Goal: Task Accomplishment & Management: Manage account settings

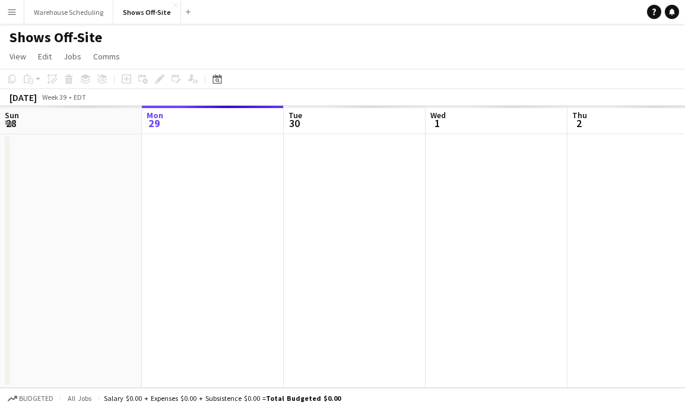
scroll to position [0, 408]
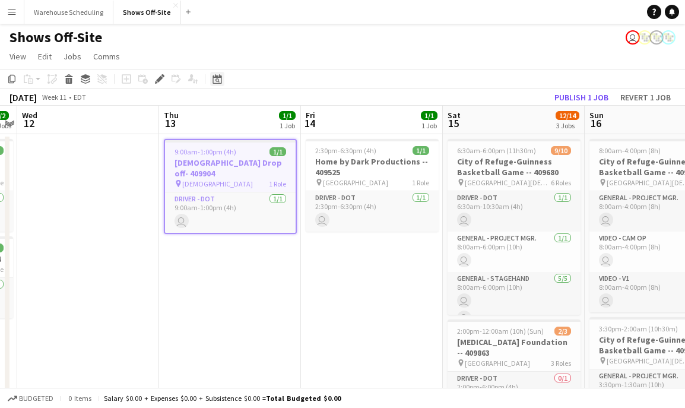
click at [216, 74] on icon "Date picker" at bounding box center [216, 78] width 9 height 9
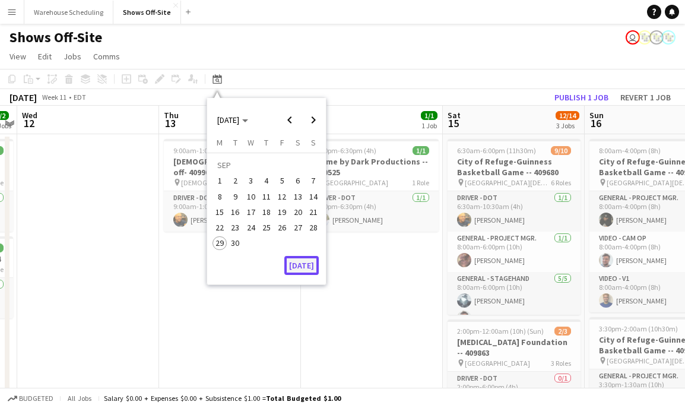
click at [308, 260] on button "[DATE]" at bounding box center [301, 265] width 34 height 19
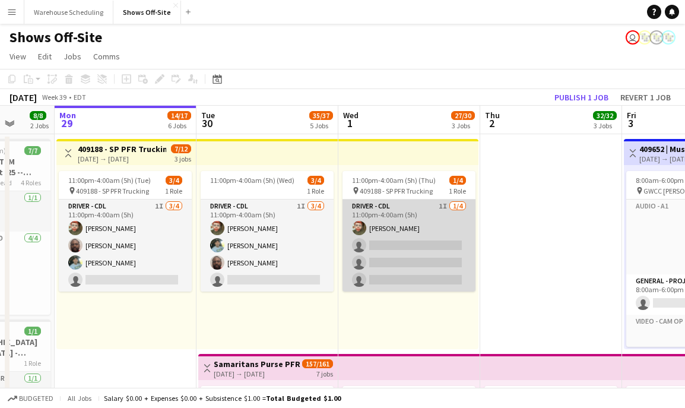
scroll to position [0, 371]
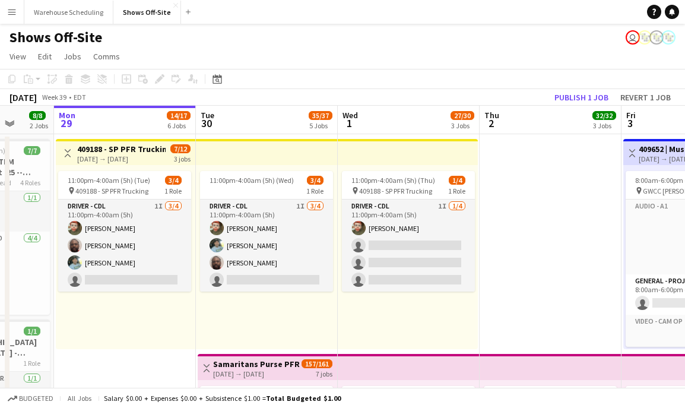
click at [209, 85] on div "Date picker [DATE] [DATE] [DATE] M [DATE] T [DATE] W [DATE] T [DATE] F [DATE] S…" at bounding box center [213, 79] width 27 height 14
click at [213, 81] on icon "Date picker" at bounding box center [216, 78] width 9 height 9
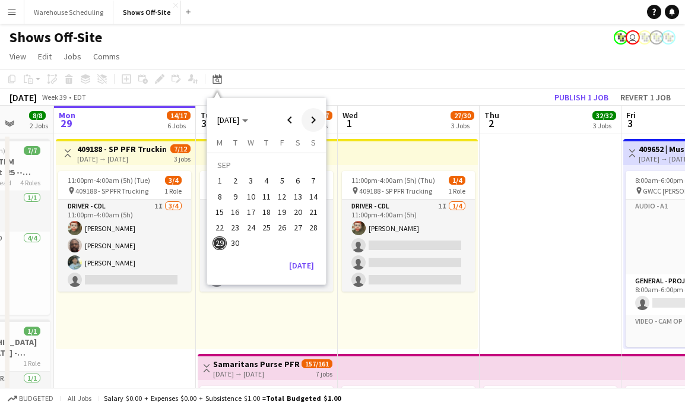
click at [311, 122] on span "Next month" at bounding box center [313, 120] width 24 height 24
click at [311, 123] on span "Next month" at bounding box center [313, 120] width 24 height 24
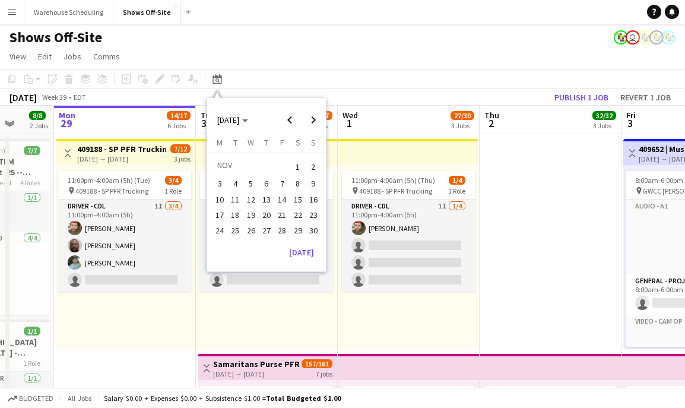
click at [297, 166] on span "1" at bounding box center [298, 166] width 14 height 17
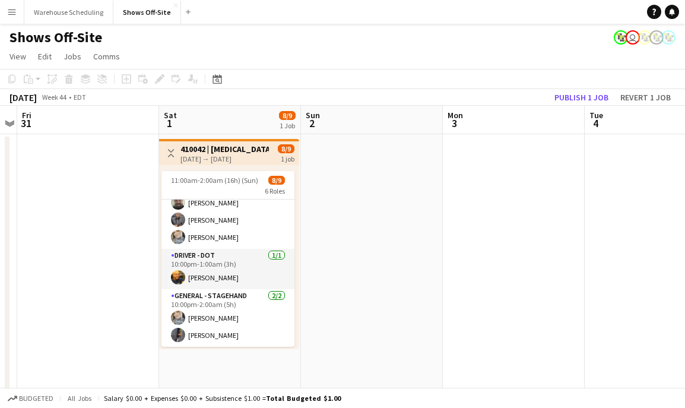
scroll to position [0, 0]
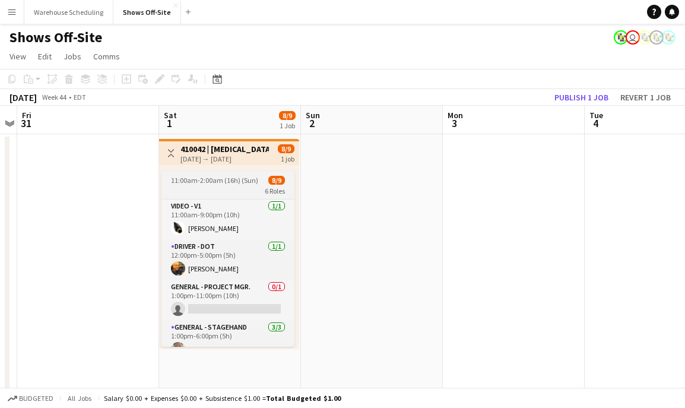
click at [221, 181] on span "11:00am-2:00am (16h) (Sun)" at bounding box center [214, 180] width 87 height 9
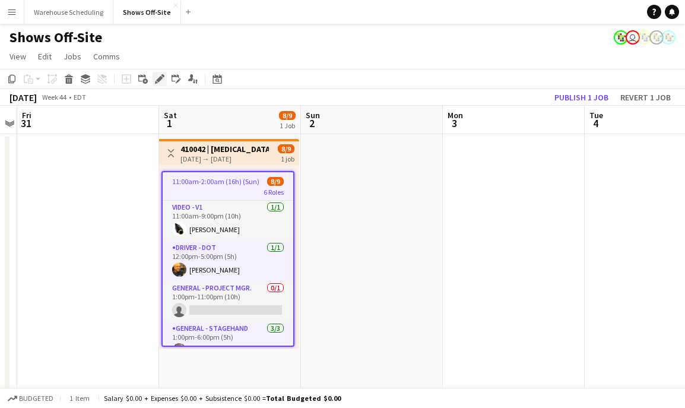
click at [157, 75] on icon "Edit" at bounding box center [159, 78] width 9 height 9
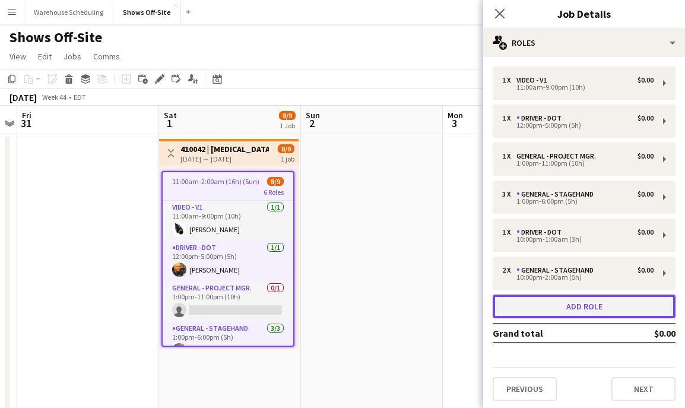
click at [597, 310] on button "Add role" at bounding box center [583, 306] width 183 height 24
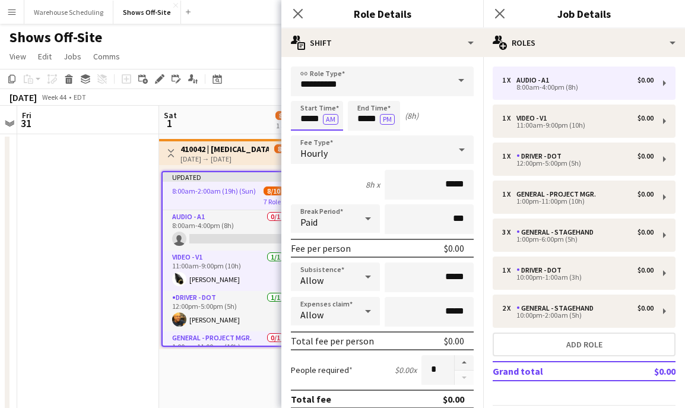
click at [314, 116] on input "*****" at bounding box center [317, 116] width 52 height 30
click at [304, 116] on input "*****" at bounding box center [317, 116] width 52 height 30
click at [307, 118] on input "*****" at bounding box center [317, 116] width 52 height 30
type input "*****"
click at [372, 116] on input "*****" at bounding box center [374, 116] width 52 height 30
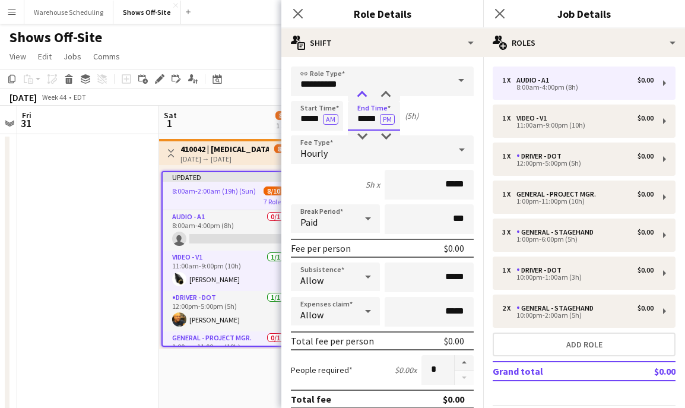
click at [364, 99] on div at bounding box center [362, 95] width 24 height 12
type input "*****"
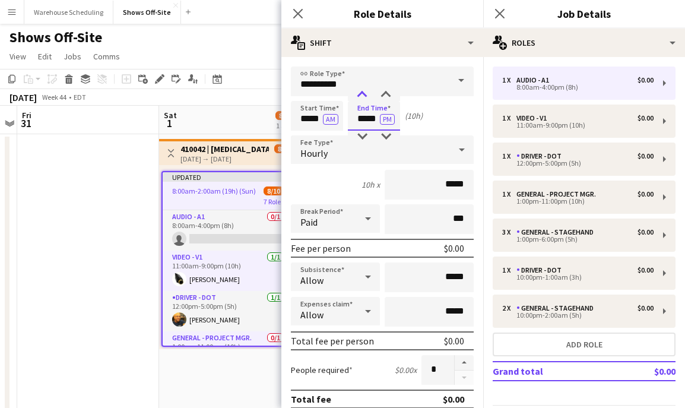
click at [364, 98] on div at bounding box center [362, 95] width 24 height 12
click at [349, 84] on input "**********" at bounding box center [382, 81] width 183 height 30
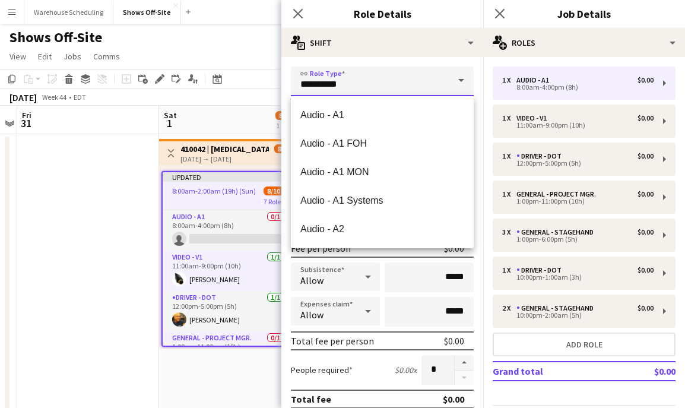
drag, startPoint x: 361, startPoint y: 85, endPoint x: 267, endPoint y: 85, distance: 93.7
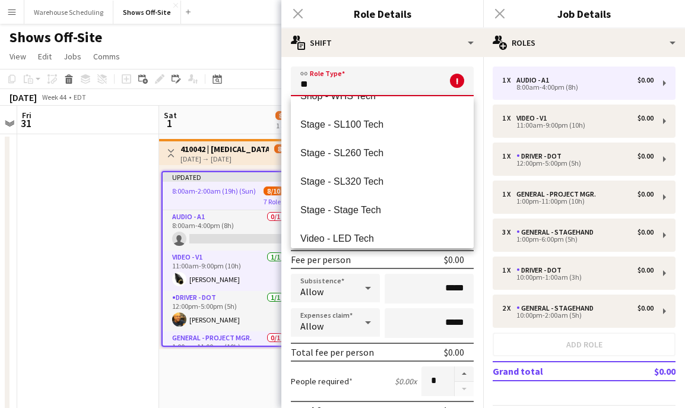
scroll to position [142, 0]
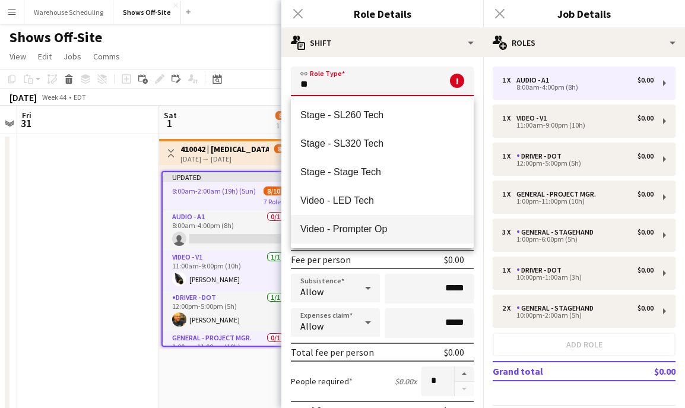
click at [328, 228] on span "Video - Prompter Op" at bounding box center [382, 228] width 164 height 11
type input "**********"
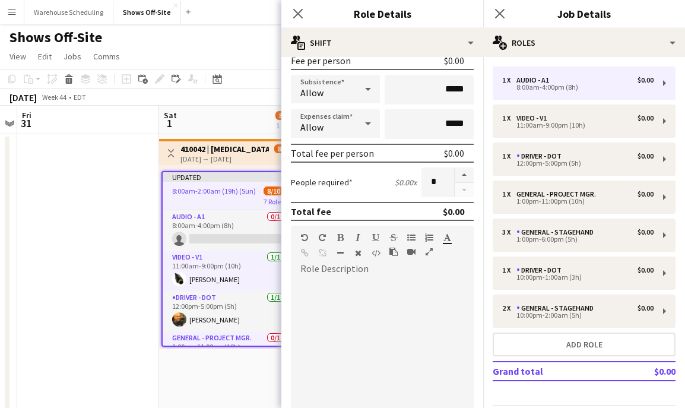
scroll to position [201, 0]
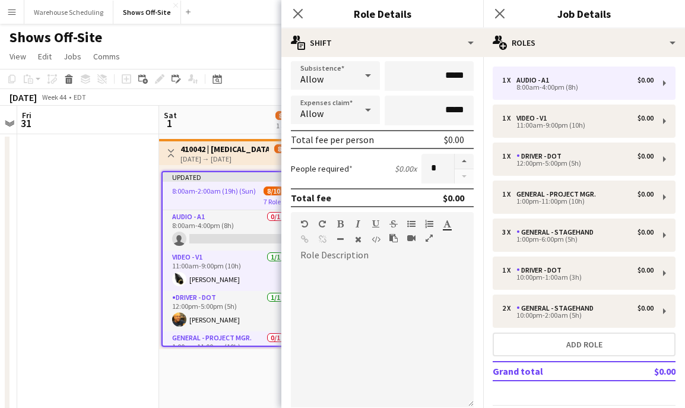
click at [288, 17] on div "Close pop-in" at bounding box center [297, 13] width 33 height 27
click at [297, 17] on icon "Close pop-in" at bounding box center [297, 13] width 11 height 11
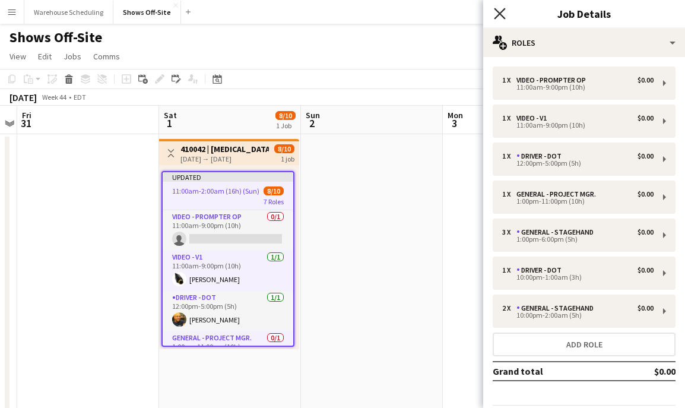
click at [501, 15] on icon at bounding box center [499, 13] width 11 height 11
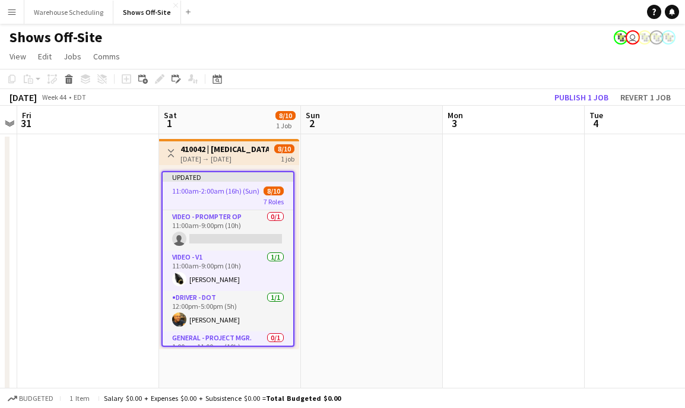
click at [581, 87] on app-toolbar "Copy Paste Paste Command V Paste with crew Command Shift V Paste linked Job [GE…" at bounding box center [342, 79] width 685 height 20
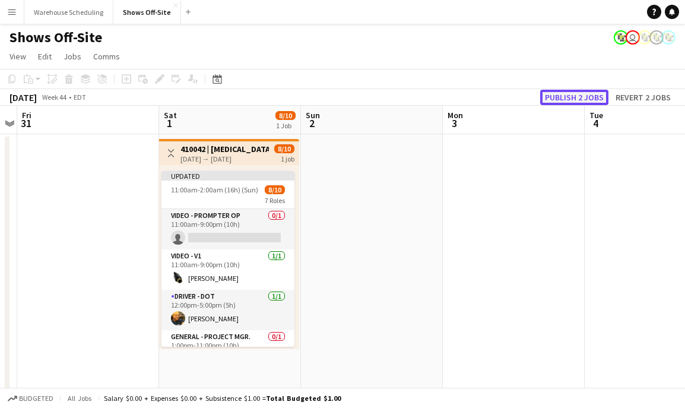
click at [583, 91] on button "Publish 2 jobs" at bounding box center [574, 97] width 68 height 15
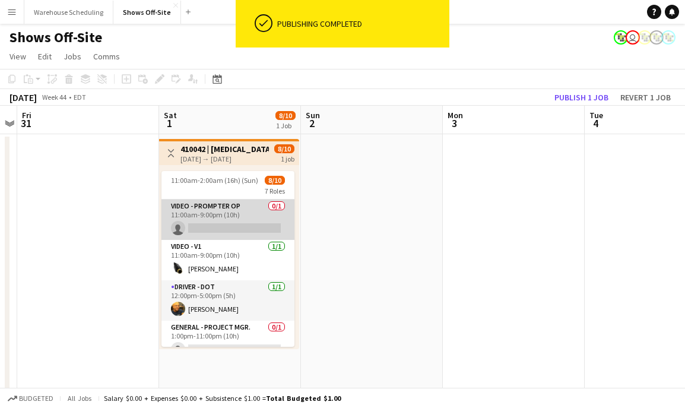
click at [227, 220] on app-card-role "Video - Prompter Op 0/1 11:00am-9:00pm (10h) single-neutral-actions" at bounding box center [227, 219] width 133 height 40
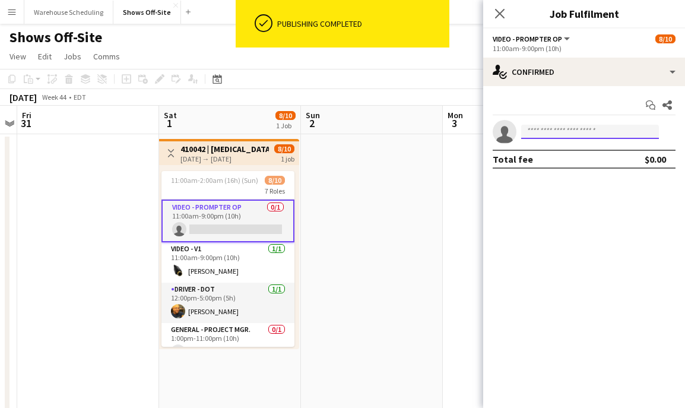
click at [551, 129] on input at bounding box center [590, 132] width 138 height 14
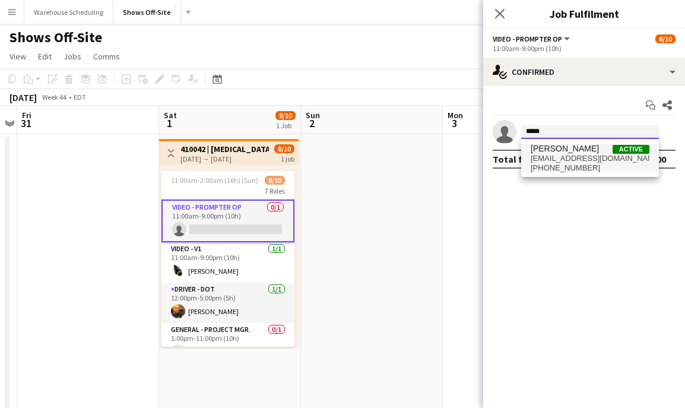
type input "*****"
click at [602, 148] on span "[PERSON_NAME] Active" at bounding box center [589, 149] width 119 height 10
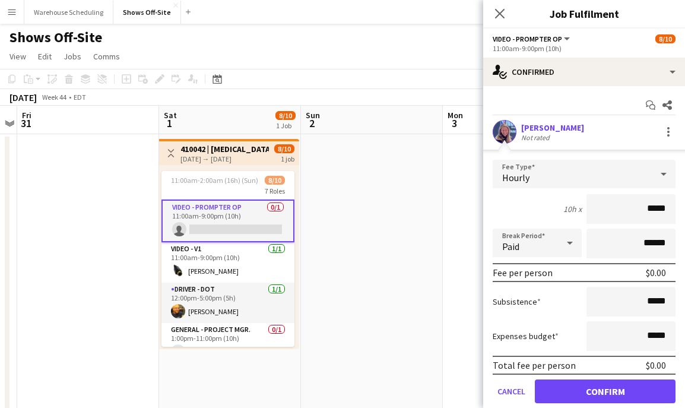
scroll to position [40, 0]
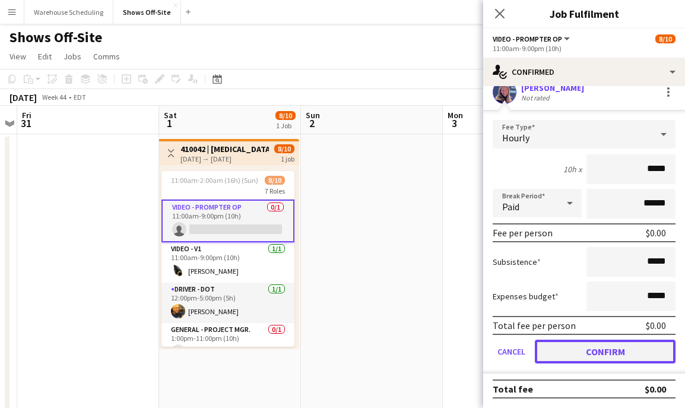
click at [589, 351] on button "Confirm" at bounding box center [605, 351] width 141 height 24
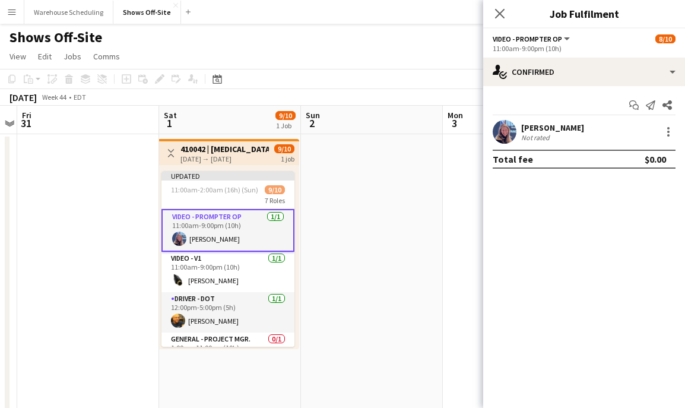
click at [499, 21] on div "Close pop-in" at bounding box center [499, 13] width 33 height 27
click at [498, 18] on icon "Close pop-in" at bounding box center [499, 13] width 11 height 11
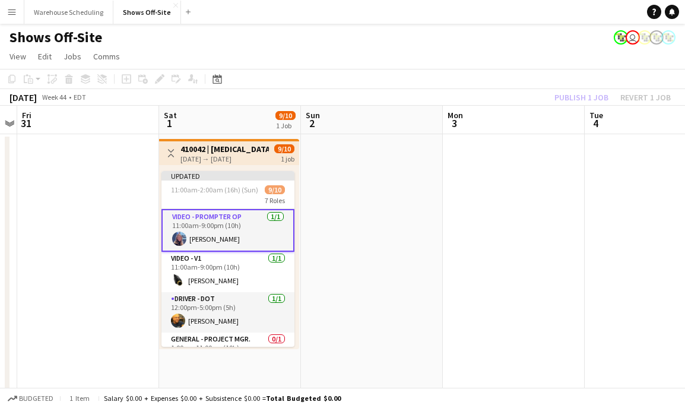
click at [571, 84] on app-toolbar "Copy Paste Paste Command V Paste with crew Command Shift V Paste linked Job [GE…" at bounding box center [342, 79] width 685 height 20
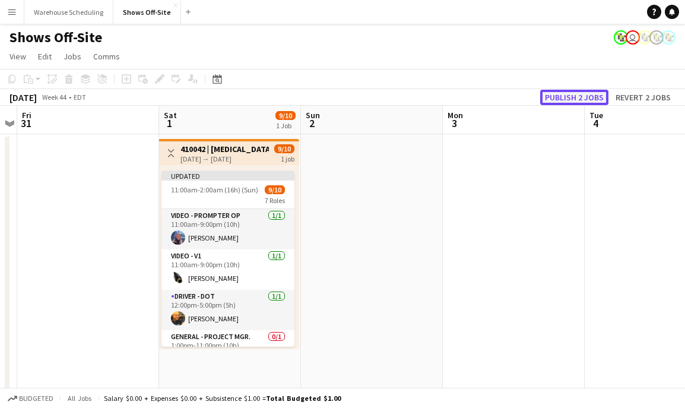
click at [572, 93] on button "Publish 2 jobs" at bounding box center [574, 97] width 68 height 15
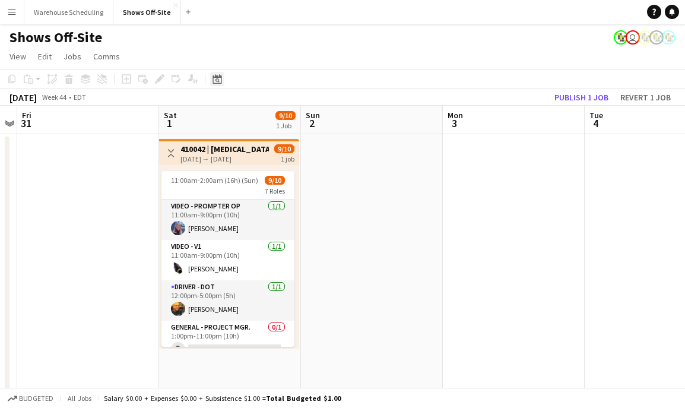
click at [214, 81] on icon "Date picker" at bounding box center [216, 78] width 9 height 9
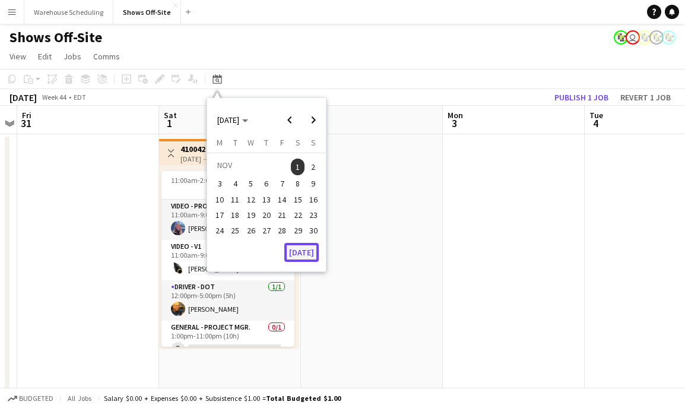
click at [298, 260] on button "[DATE]" at bounding box center [301, 252] width 34 height 19
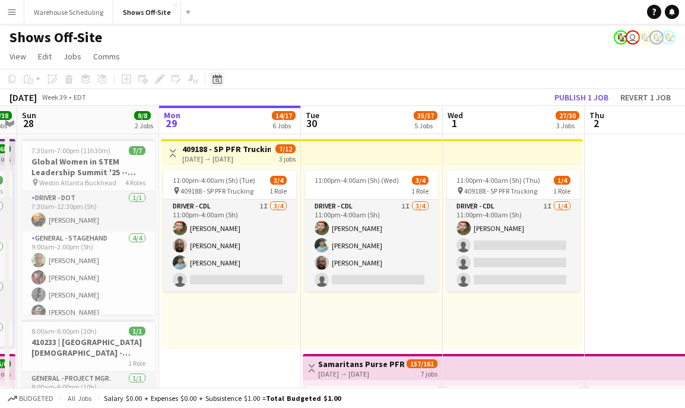
click at [220, 78] on icon "Date picker" at bounding box center [216, 78] width 9 height 9
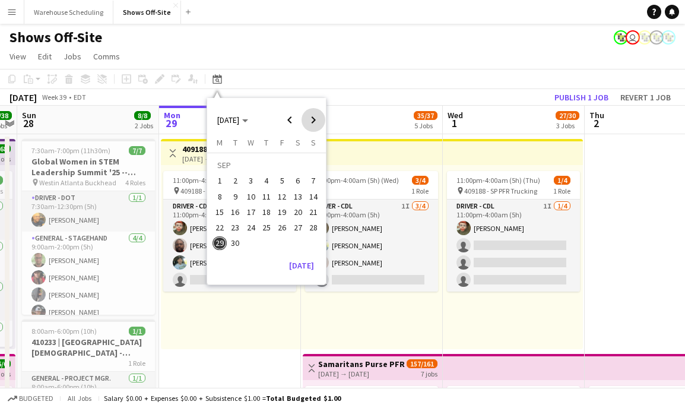
click at [307, 125] on span "Next month" at bounding box center [313, 120] width 24 height 24
click at [314, 211] on span "19" at bounding box center [313, 212] width 14 height 14
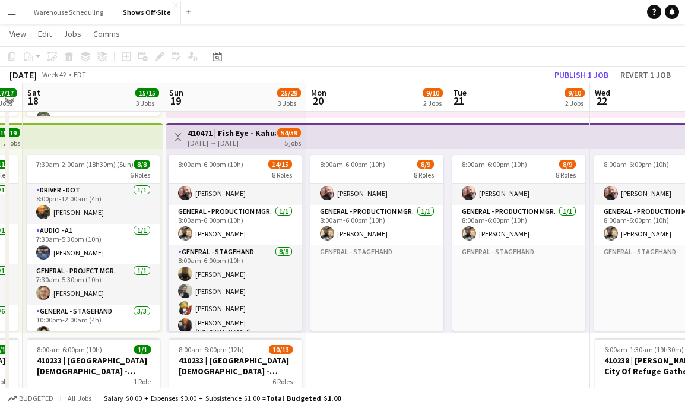
click at [218, 234] on app-card-role "General - Production Mgr. [DATE] 8:00am-6:00pm (10h) [PERSON_NAME]" at bounding box center [235, 225] width 133 height 40
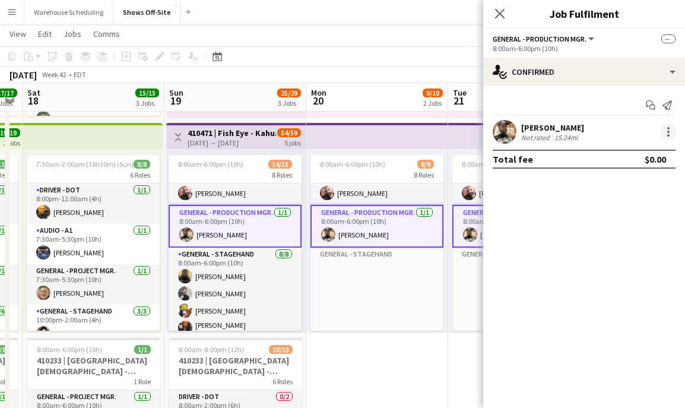
click at [669, 130] on div at bounding box center [668, 132] width 14 height 14
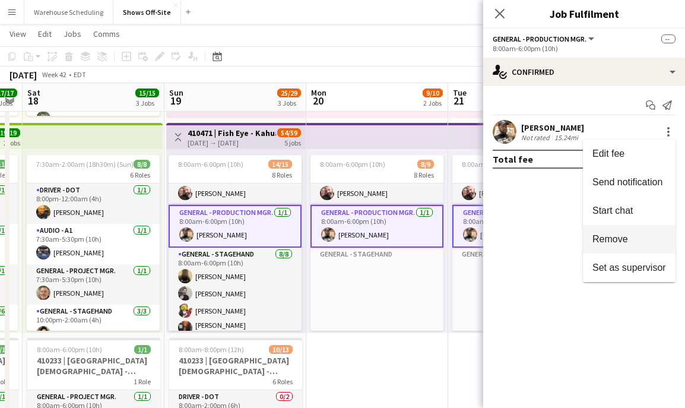
click at [630, 235] on span "Remove" at bounding box center [629, 239] width 74 height 11
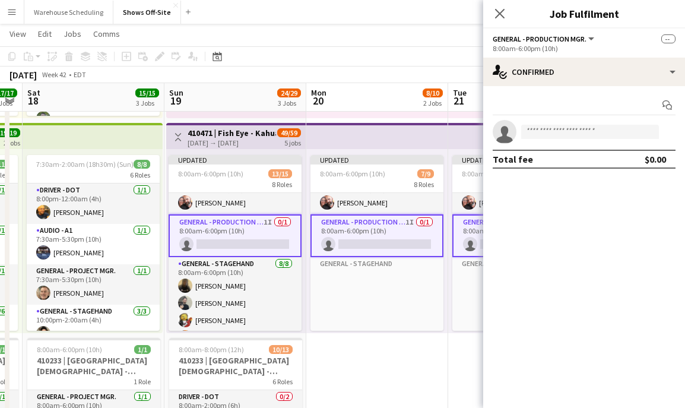
click at [499, 14] on icon at bounding box center [499, 13] width 9 height 9
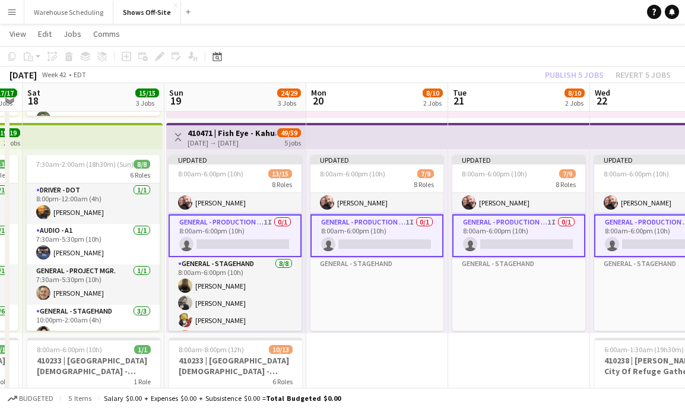
click at [558, 67] on div "Publish 5 jobs Revert 5 jobs" at bounding box center [607, 74] width 154 height 15
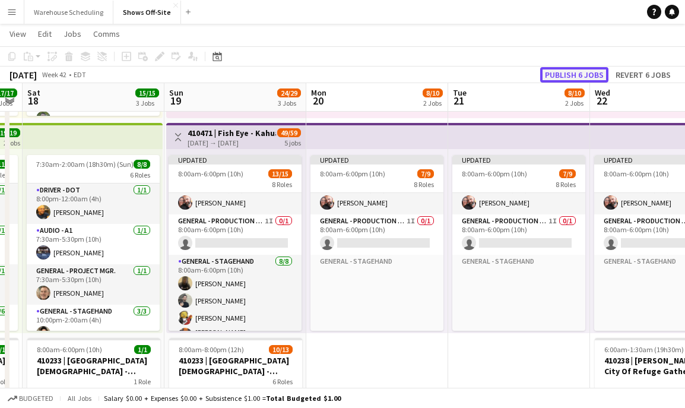
click at [559, 71] on button "Publish 6 jobs" at bounding box center [574, 74] width 68 height 15
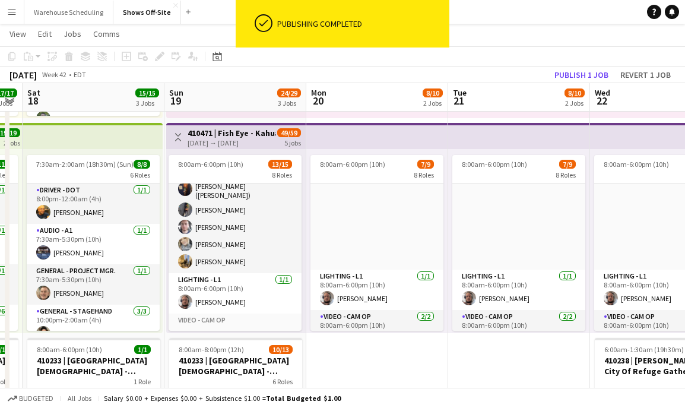
scroll to position [243, 0]
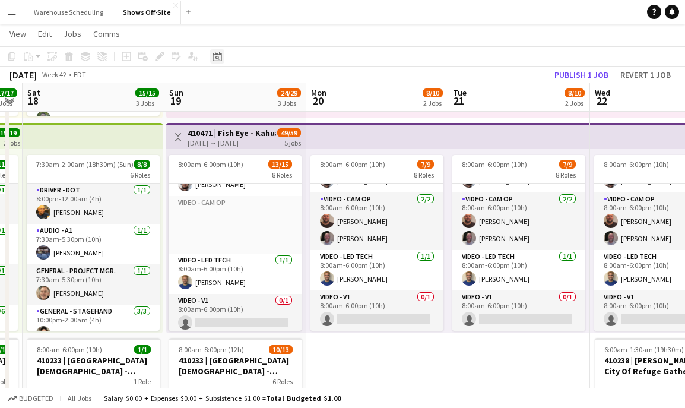
click at [213, 61] on icon at bounding box center [216, 56] width 9 height 9
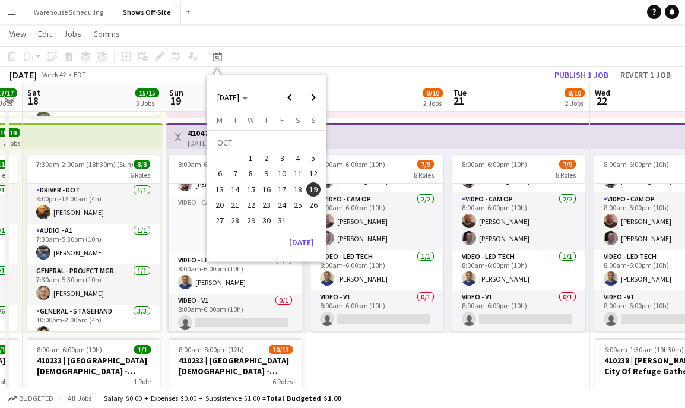
click at [383, 37] on app-page-menu "View Day view expanded Day view collapsed Month view Date picker Jump to [DATE]…" at bounding box center [342, 35] width 685 height 23
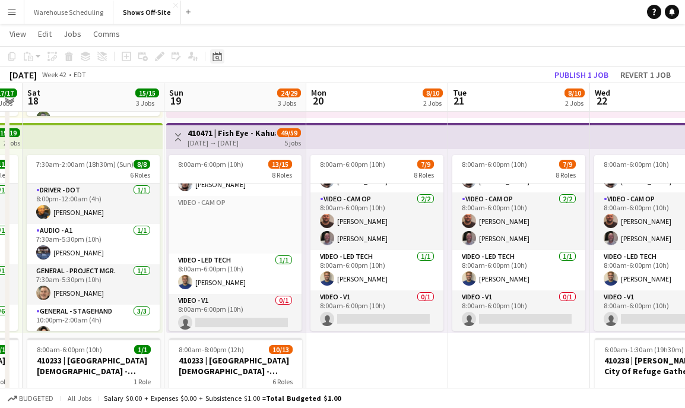
click at [214, 57] on icon "Date picker" at bounding box center [216, 56] width 9 height 9
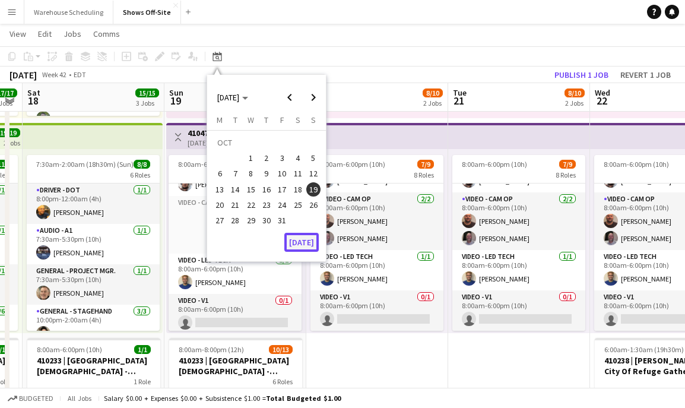
click at [312, 247] on button "[DATE]" at bounding box center [301, 242] width 34 height 19
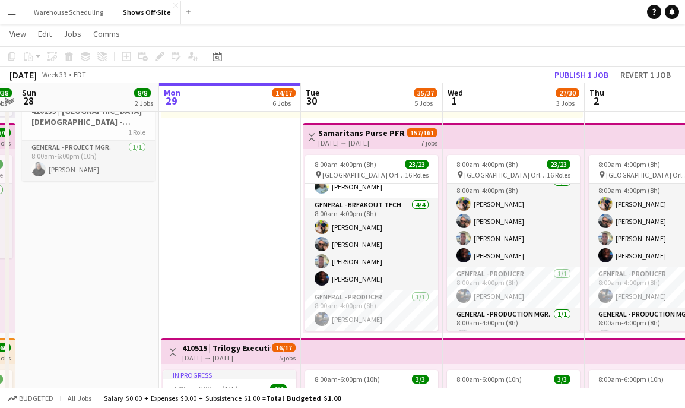
scroll to position [191, 0]
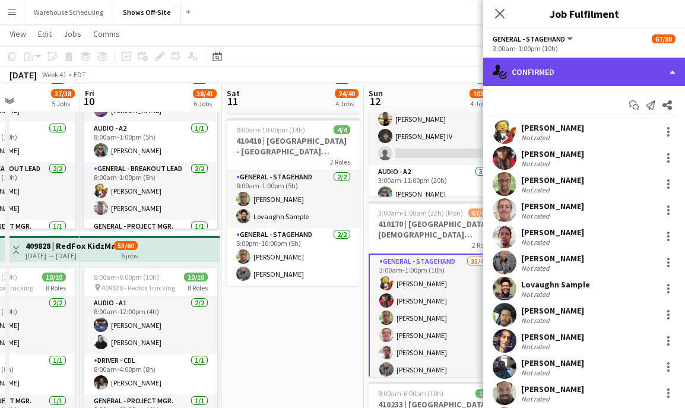
click at [546, 65] on div "single-neutral-actions-check-2 Confirmed" at bounding box center [584, 72] width 202 height 28
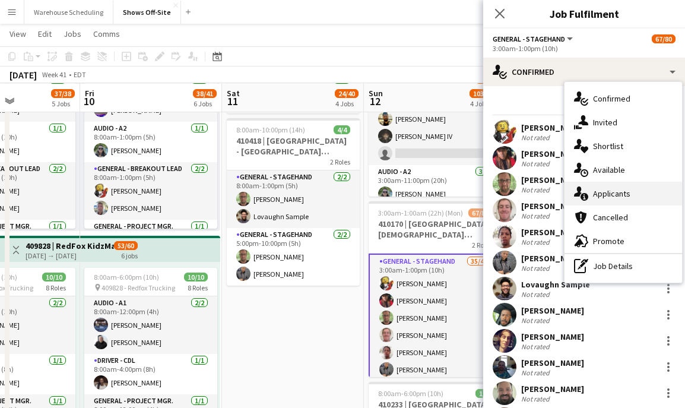
click at [622, 187] on div "single-neutral-actions-information Applicants" at bounding box center [622, 194] width 117 height 24
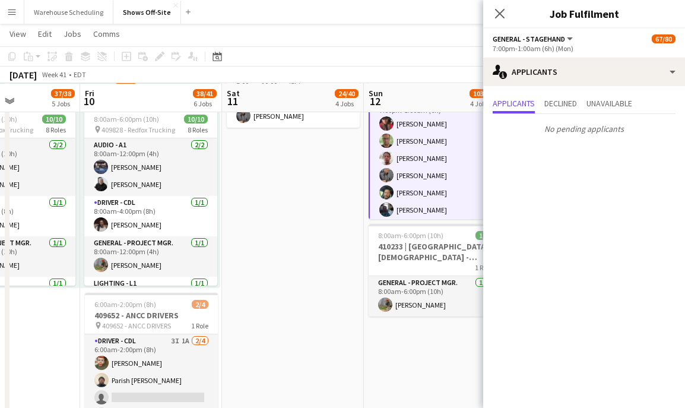
click at [499, 12] on icon at bounding box center [499, 13] width 9 height 9
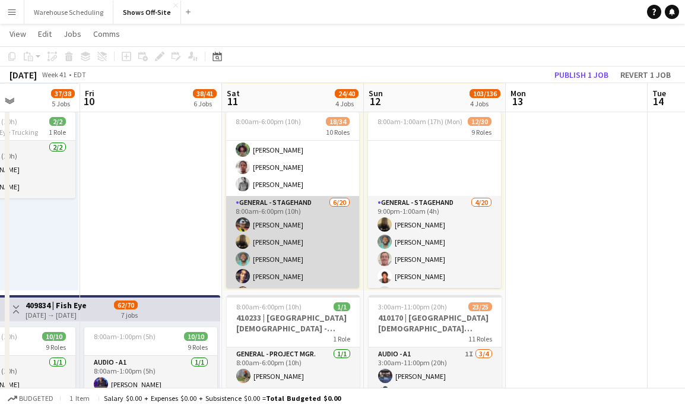
click at [302, 251] on app-card-role "General - Stagehand [DATE] 8:00am-6:00pm (10h) [PERSON_NAME] [PERSON_NAME] [PER…" at bounding box center [292, 379] width 133 height 367
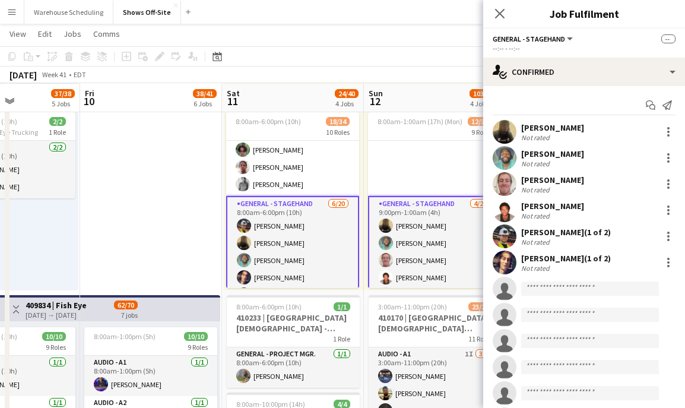
click at [307, 204] on app-card-role "General - Stagehand [DATE] 8:00am-6:00pm (10h) [PERSON_NAME] [PERSON_NAME] [PER…" at bounding box center [292, 381] width 133 height 370
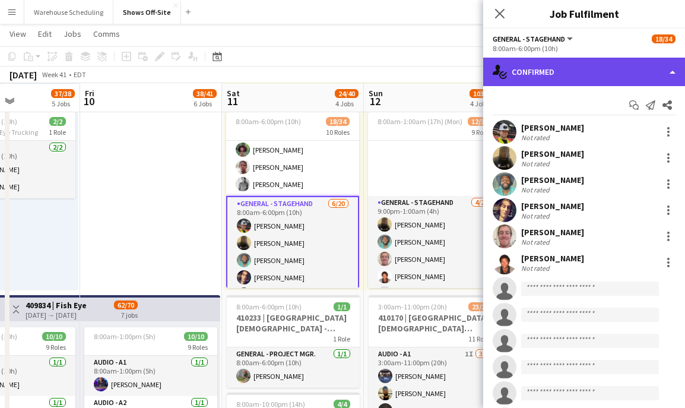
click at [595, 81] on div "single-neutral-actions-check-2 Confirmed" at bounding box center [584, 72] width 202 height 28
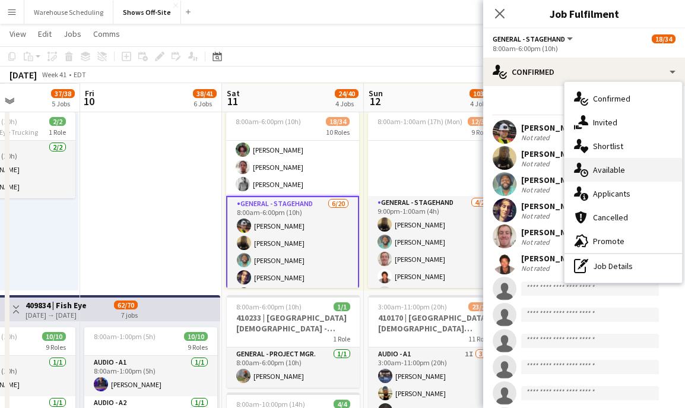
click at [618, 171] on span "Available" at bounding box center [609, 169] width 32 height 11
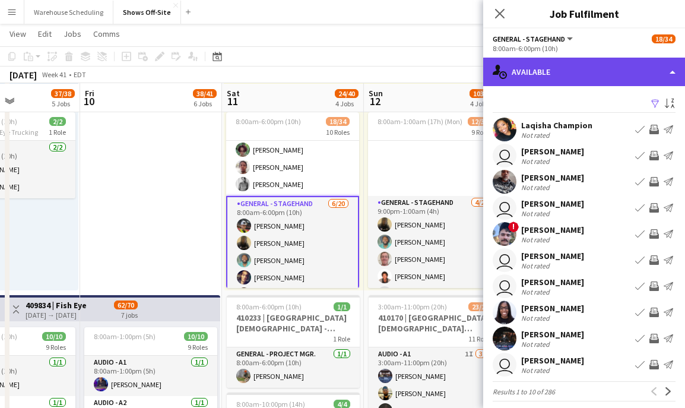
click at [593, 59] on div "single-neutral-actions-upload Available" at bounding box center [584, 72] width 202 height 28
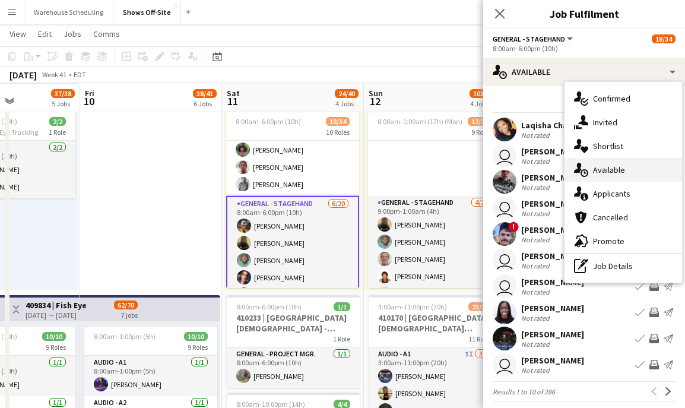
click at [618, 169] on span "Available" at bounding box center [609, 169] width 32 height 11
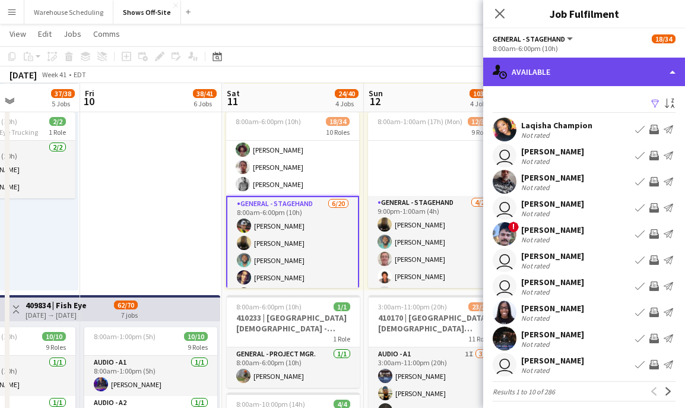
click at [597, 65] on div "single-neutral-actions-upload Available" at bounding box center [584, 72] width 202 height 28
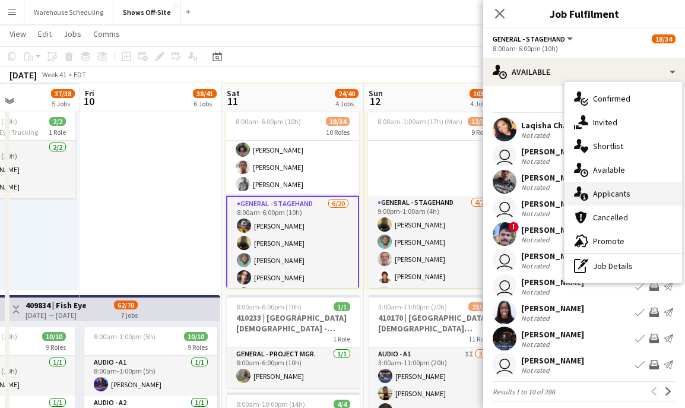
click at [612, 190] on span "Applicants" at bounding box center [611, 193] width 37 height 11
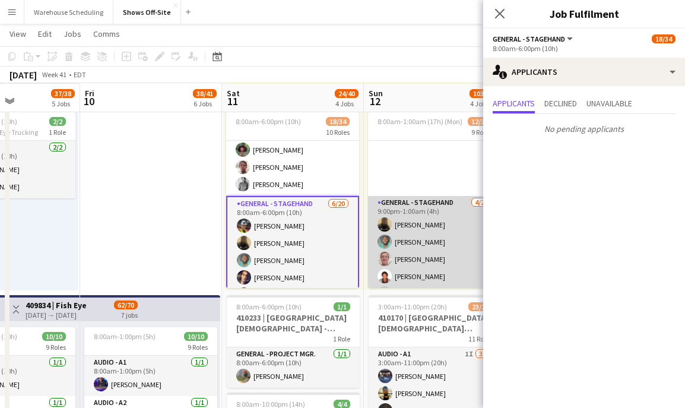
click at [398, 250] on app-card-role "General - Stagehand [DATE] 9:00pm-1:00am (4h) [PERSON_NAME] [PERSON_NAME] [PERS…" at bounding box center [434, 379] width 133 height 367
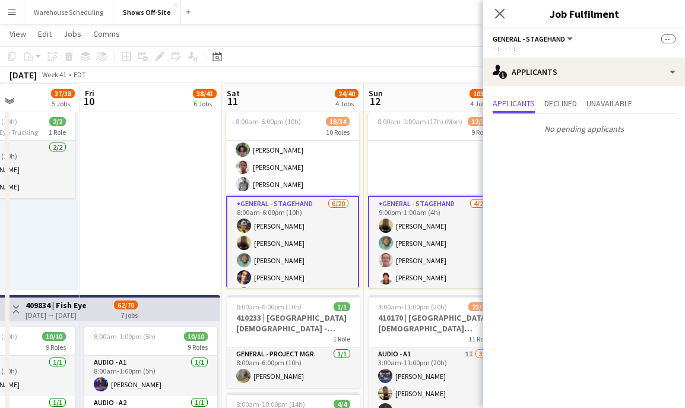
click at [418, 204] on app-card-role "General - Stagehand [DATE] 9:00pm-1:00am (4h) [PERSON_NAME] [PERSON_NAME] [PERS…" at bounding box center [434, 381] width 133 height 370
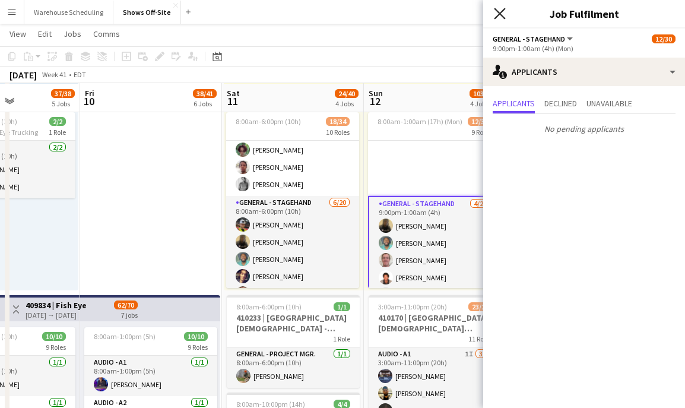
click at [498, 12] on icon at bounding box center [499, 13] width 11 height 11
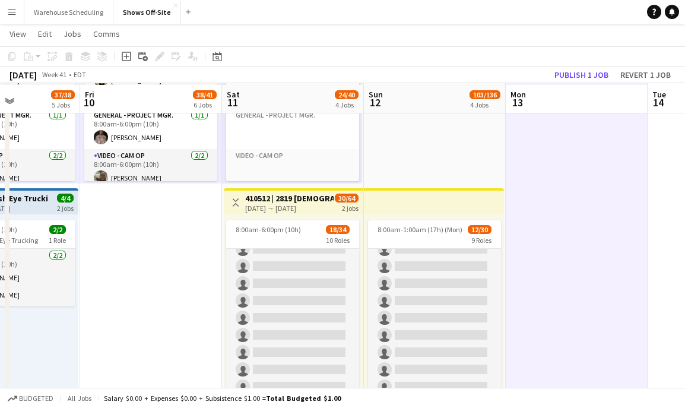
scroll to position [160, 0]
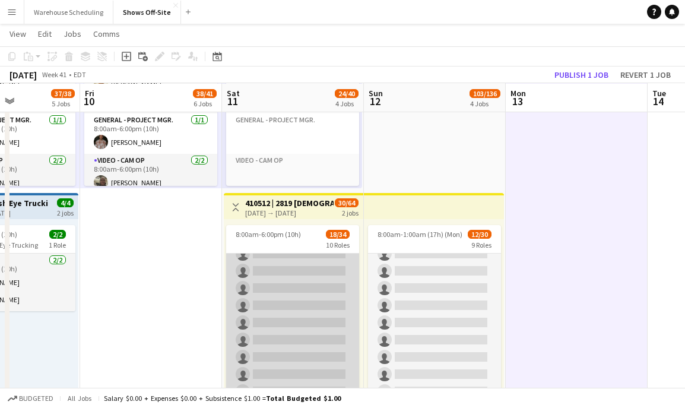
click at [257, 291] on app-card-role "General - Stagehand [DATE] 8:00am-6:00pm (10h) [PERSON_NAME] [PERSON_NAME] [PER…" at bounding box center [292, 219] width 133 height 367
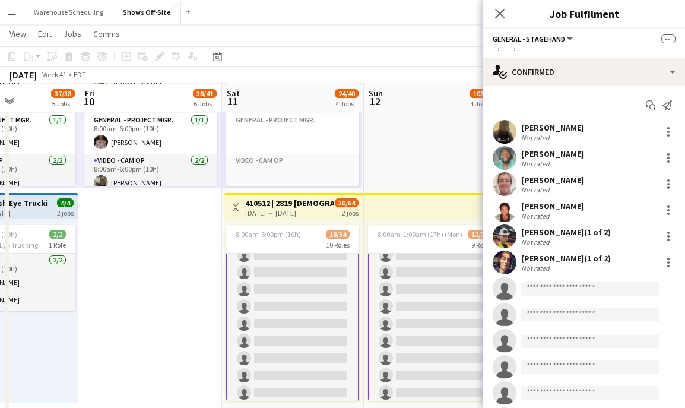
scroll to position [513, 0]
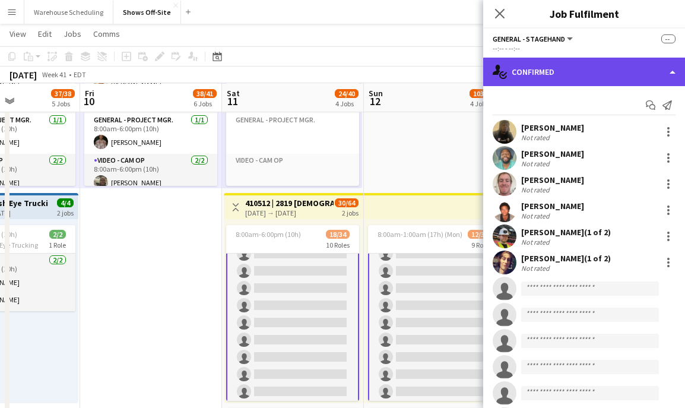
click at [627, 75] on div "single-neutral-actions-check-2 Confirmed" at bounding box center [584, 72] width 202 height 28
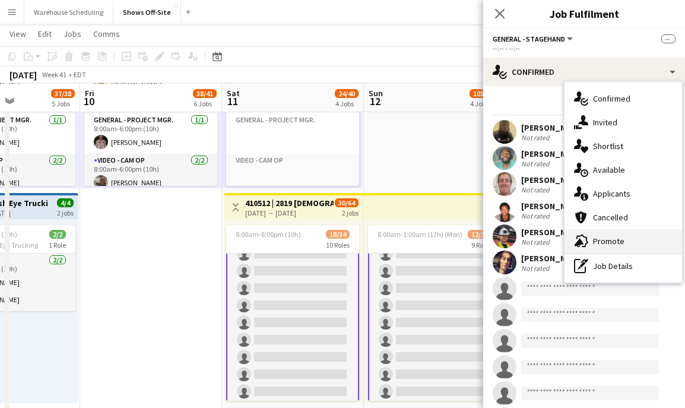
click at [609, 240] on span "Promote" at bounding box center [608, 241] width 31 height 11
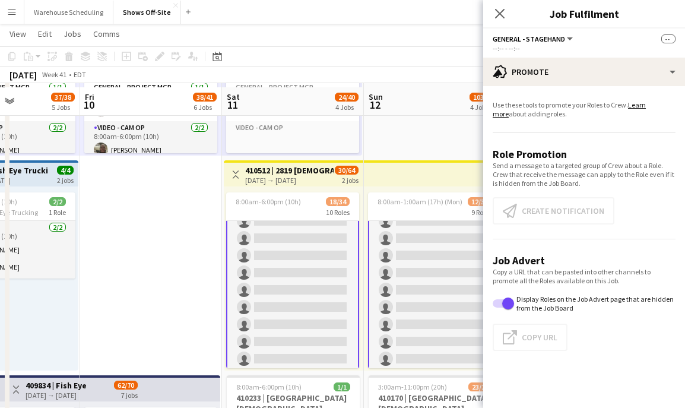
scroll to position [196, 0]
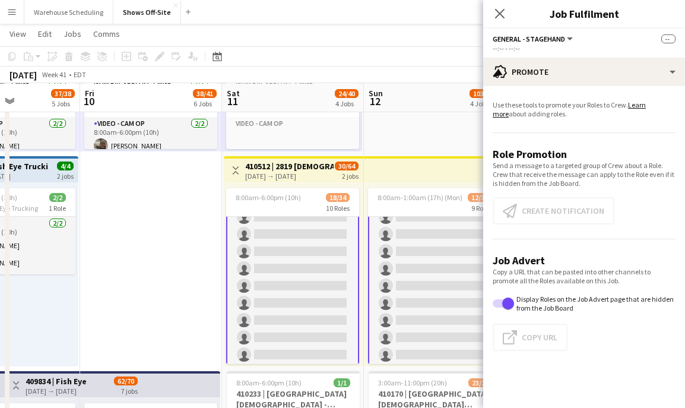
click at [580, 211] on app-promote-tab "Use these tools to promote your Roles to Crew. Learn more about adding roles. R…" at bounding box center [584, 228] width 202 height 265
click at [308, 169] on h3 "410512 | 2819 [DEMOGRAPHIC_DATA] GWCC ACCESS 2025" at bounding box center [289, 166] width 88 height 11
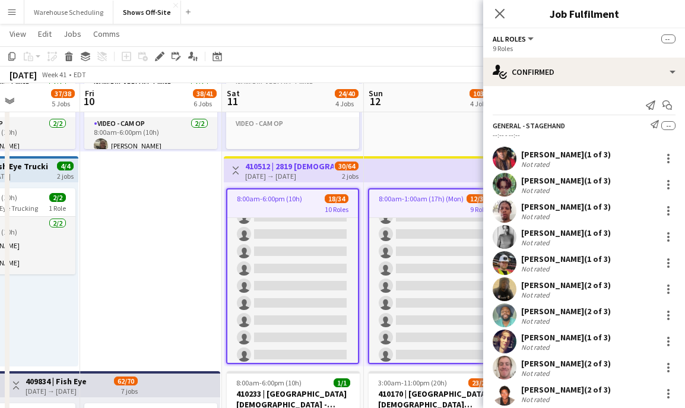
scroll to position [511, 0]
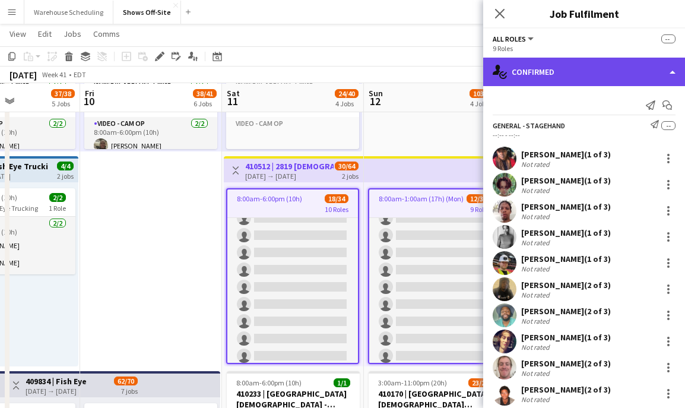
click at [544, 67] on div "single-neutral-actions-check-2 Confirmed" at bounding box center [584, 72] width 202 height 28
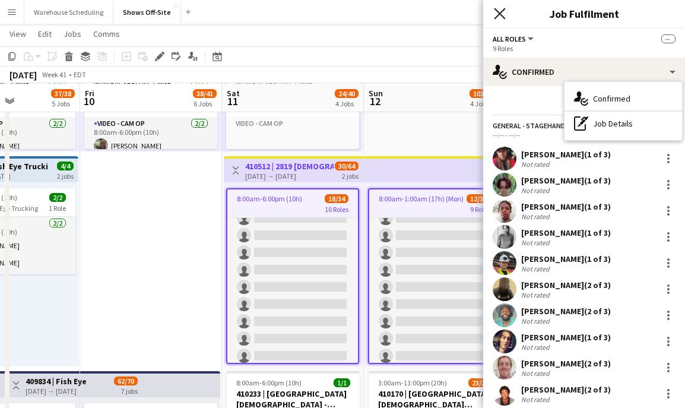
click at [498, 11] on icon at bounding box center [499, 13] width 11 height 11
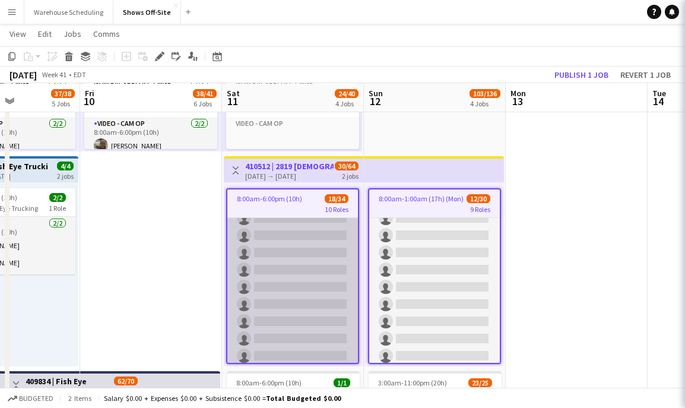
click at [288, 237] on app-card-role "General - Stagehand [DATE] 8:00am-6:00pm (10h) [PERSON_NAME] [PERSON_NAME] [PER…" at bounding box center [292, 183] width 131 height 367
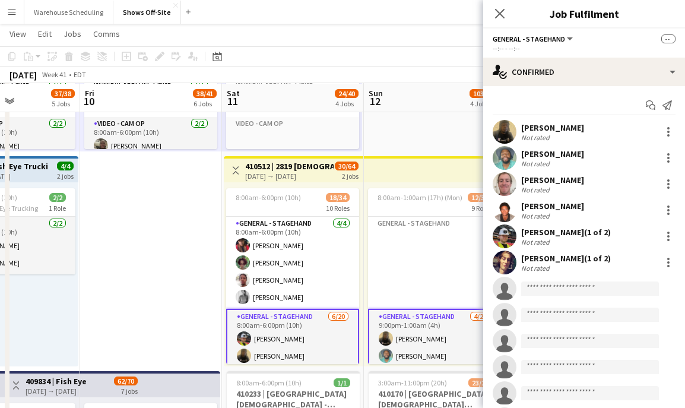
scroll to position [178, 0]
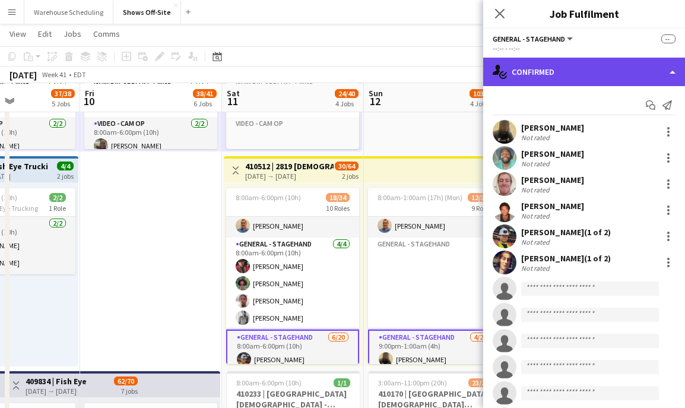
click at [595, 78] on div "single-neutral-actions-check-2 Confirmed" at bounding box center [584, 72] width 202 height 28
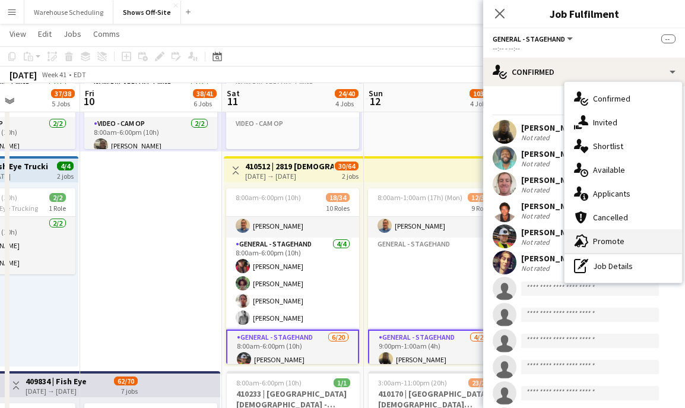
click at [618, 232] on div "advertising-megaphone Promote" at bounding box center [622, 241] width 117 height 24
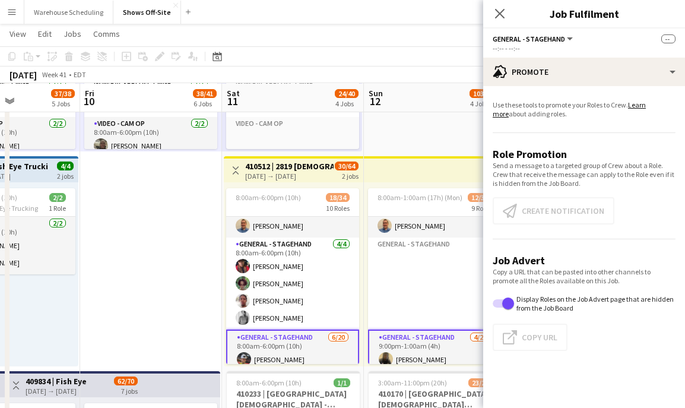
click at [572, 209] on app-promote-tab "Use these tools to promote your Roles to Crew. Learn more about adding roles. R…" at bounding box center [584, 228] width 202 height 265
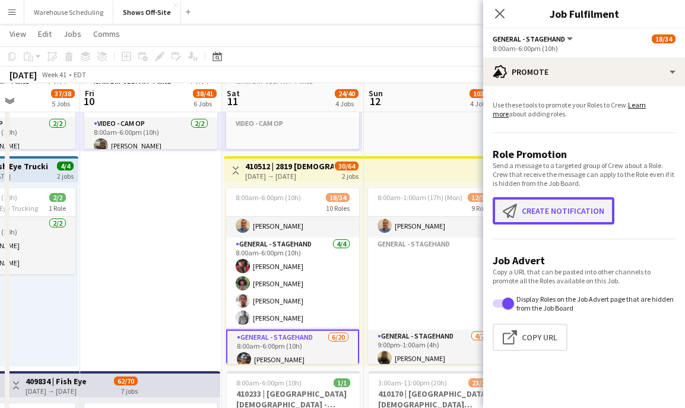
click at [558, 208] on button "Create notification Create notification" at bounding box center [553, 210] width 122 height 27
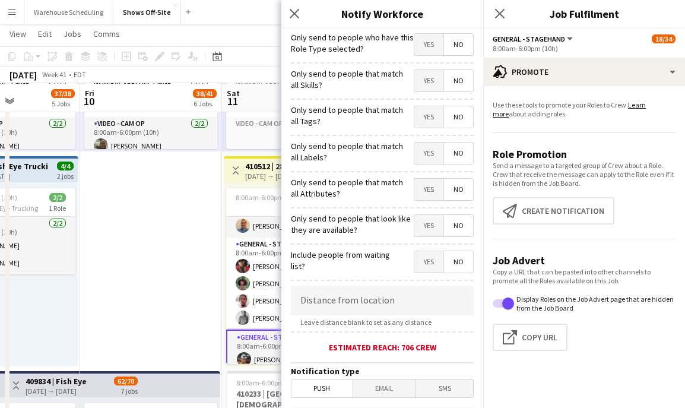
click at [413, 48] on div "Only send to people who have this Role Type selected? Yes No" at bounding box center [382, 42] width 183 height 29
click at [419, 48] on span "Yes" at bounding box center [428, 44] width 29 height 21
click at [426, 80] on span "Yes" at bounding box center [428, 80] width 29 height 21
click at [421, 116] on span "Yes" at bounding box center [428, 116] width 29 height 21
click at [462, 122] on span "No" at bounding box center [458, 116] width 29 height 21
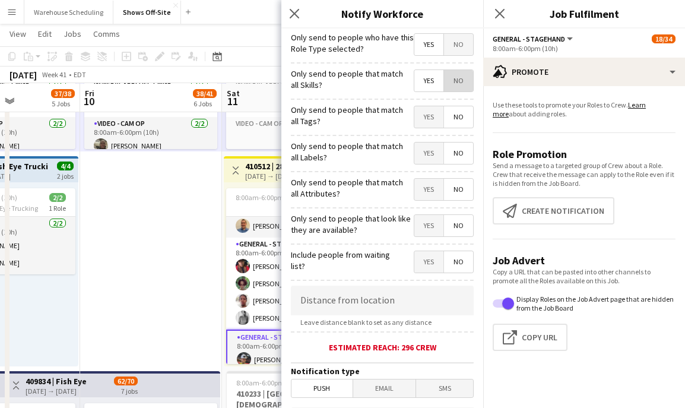
click at [455, 84] on span "No" at bounding box center [458, 80] width 29 height 21
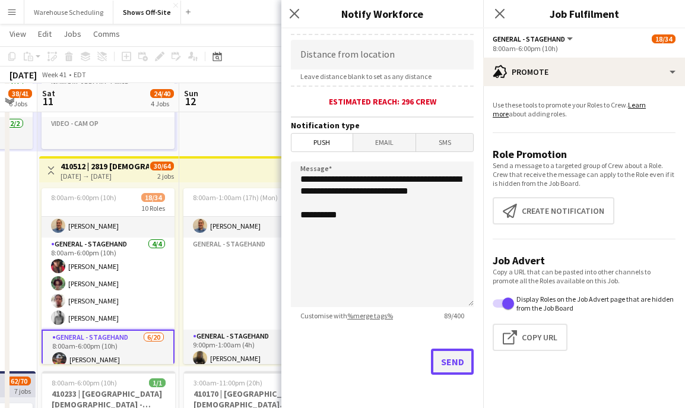
click at [460, 367] on button "Send" at bounding box center [452, 361] width 43 height 26
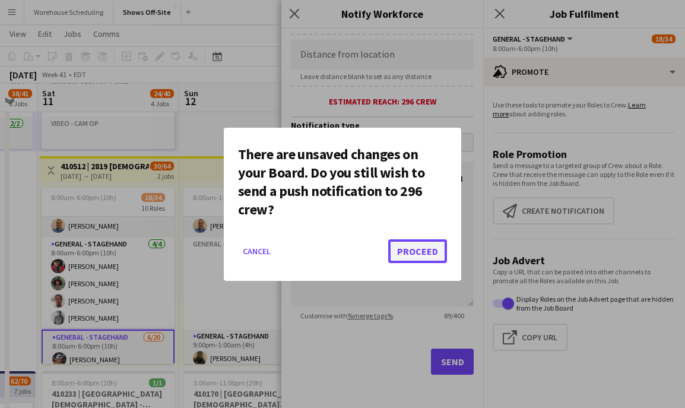
click at [403, 254] on button "Proceed" at bounding box center [417, 251] width 59 height 24
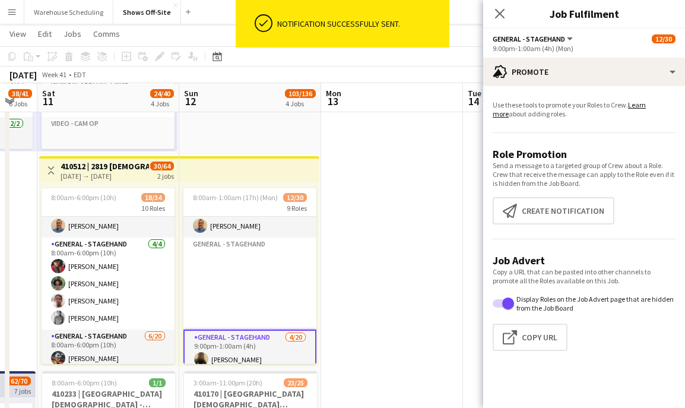
click at [541, 227] on app-promote-tab "Use these tools to promote your Roles to Crew. Learn more about adding roles. R…" at bounding box center [584, 228] width 202 height 265
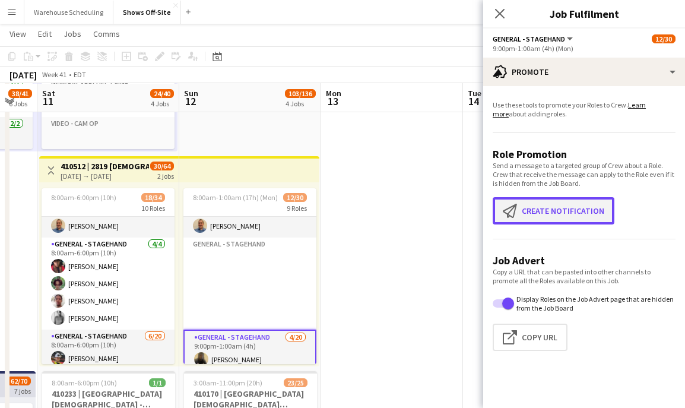
click at [541, 218] on button "Create notification Create notification" at bounding box center [553, 210] width 122 height 27
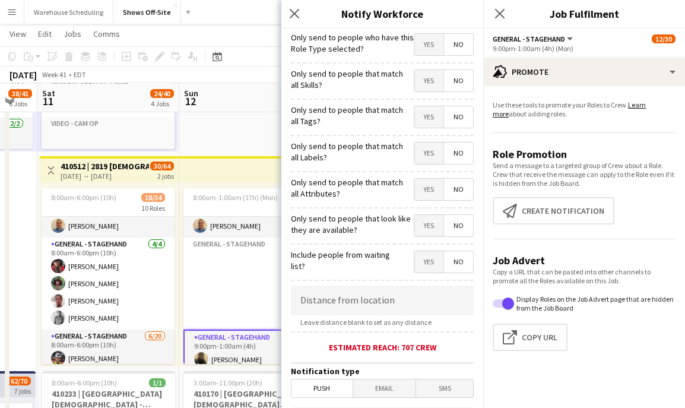
click at [406, 52] on label "Only send to people who have this Role Type selected?" at bounding box center [352, 42] width 123 height 21
click at [417, 52] on span "Yes" at bounding box center [428, 44] width 29 height 21
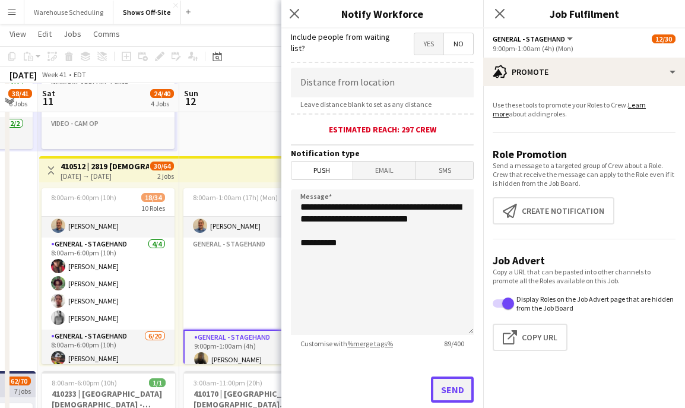
click at [446, 386] on button "Send" at bounding box center [452, 389] width 43 height 26
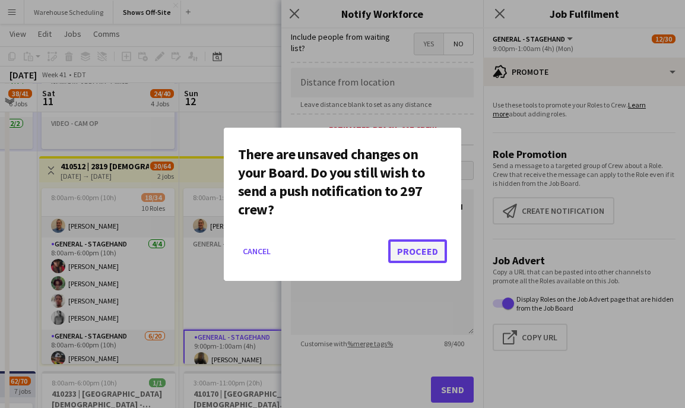
click at [425, 243] on button "Proceed" at bounding box center [417, 251] width 59 height 24
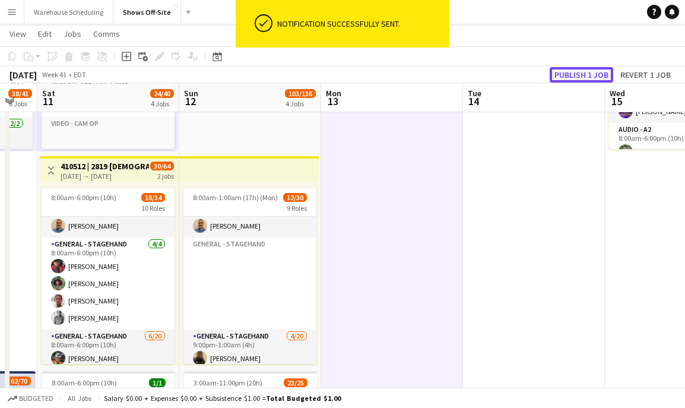
click at [576, 81] on button "Publish 1 job" at bounding box center [580, 74] width 63 height 15
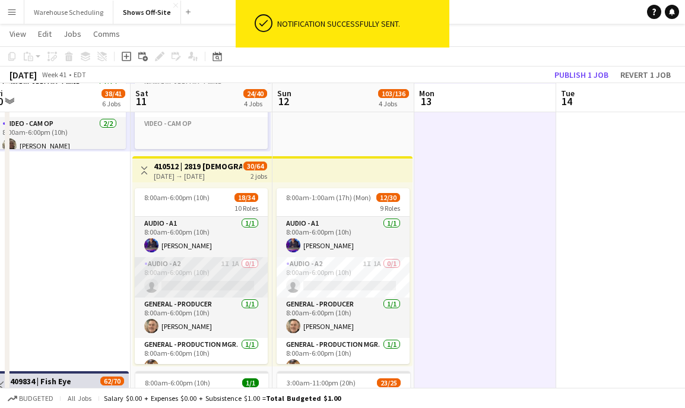
click at [217, 276] on app-card-role "Audio - A2 1I 1A 0/1 8:00am-6:00pm (10h) single-neutral-actions" at bounding box center [201, 277] width 133 height 40
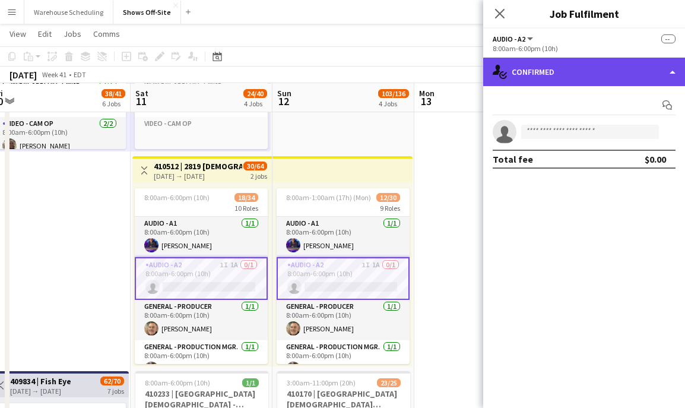
click at [574, 74] on div "single-neutral-actions-check-2 Confirmed" at bounding box center [584, 72] width 202 height 28
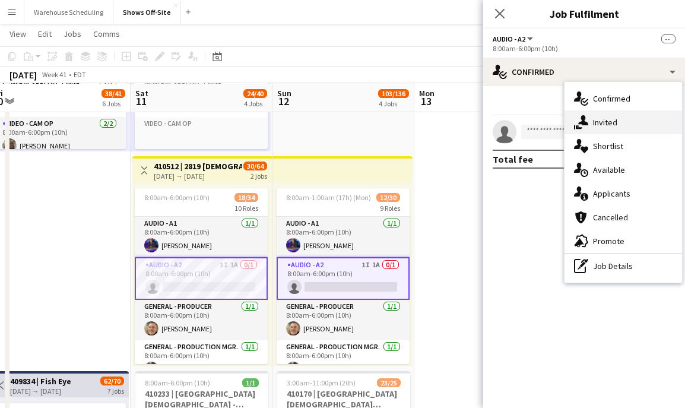
click at [606, 124] on span "Invited" at bounding box center [605, 122] width 24 height 11
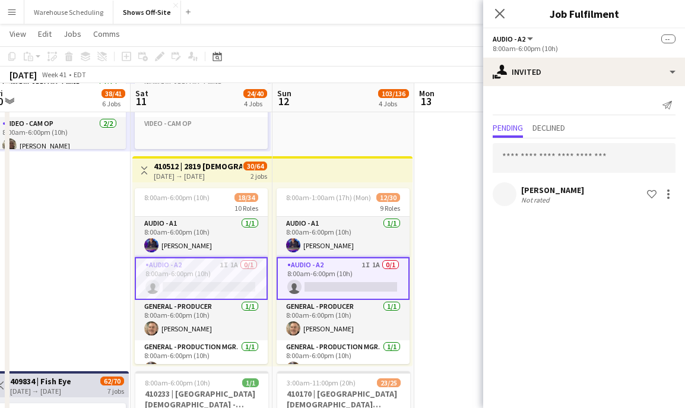
click at [546, 190] on div "[PERSON_NAME]" at bounding box center [552, 190] width 63 height 11
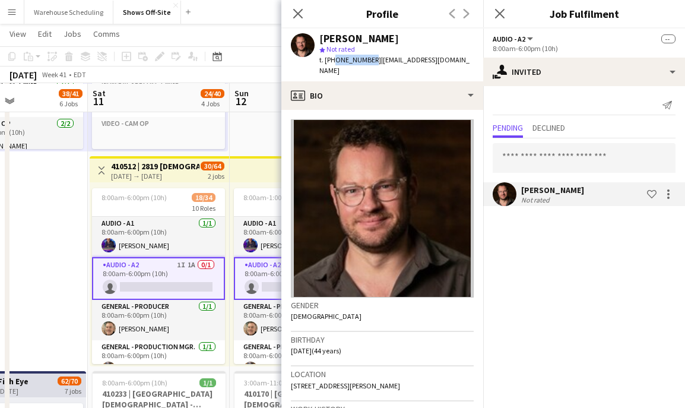
drag, startPoint x: 333, startPoint y: 59, endPoint x: 367, endPoint y: 59, distance: 33.8
click at [367, 59] on span "t. [PHONE_NUMBER]" at bounding box center [350, 59] width 62 height 9
copy span "8654569190"
click at [293, 14] on icon "Close pop-in" at bounding box center [297, 13] width 11 height 11
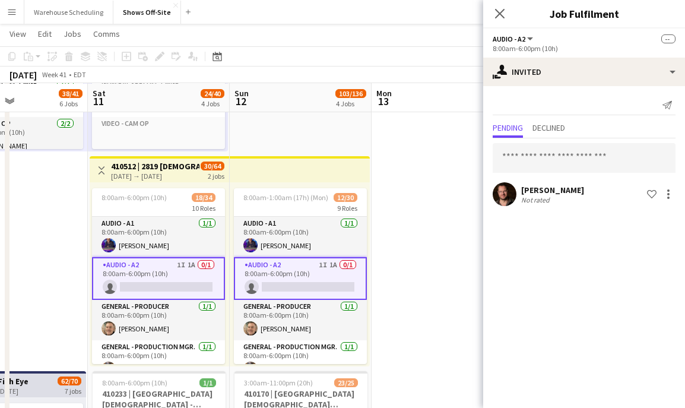
click at [495, 9] on icon "Close pop-in" at bounding box center [499, 13] width 9 height 9
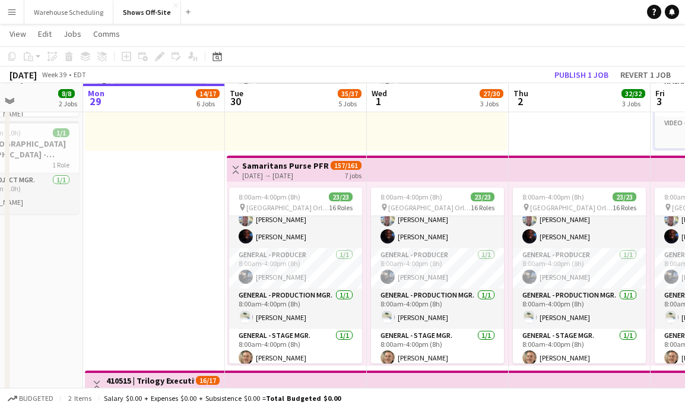
scroll to position [0, 0]
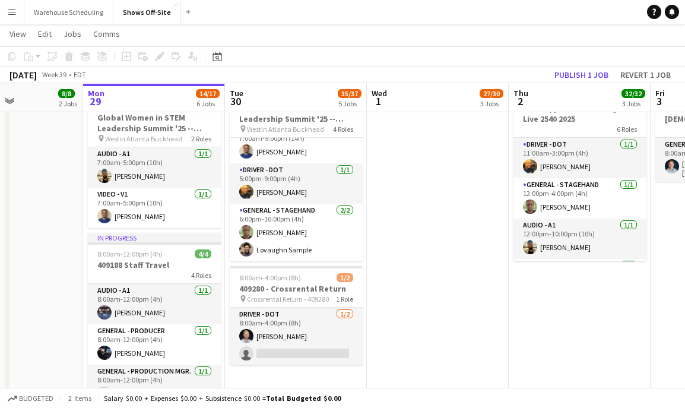
click at [421, 304] on app-date-cell "11:00pm-4:00am (5h) (Thu) 1/4 pin 409188 - SP PFR Trucking 1 Role Driver - CDL …" at bounding box center [438, 216] width 142 height 1560
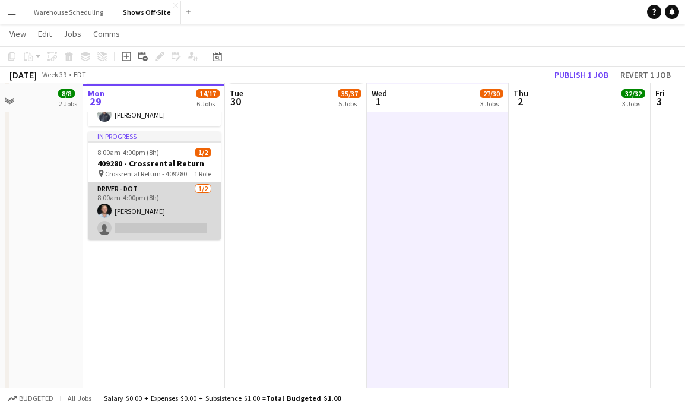
click at [158, 183] on app-card-role "Driver - DOT [DATE] 8:00am-4:00pm (8h) [PERSON_NAME] single-neutral-actions" at bounding box center [154, 211] width 133 height 58
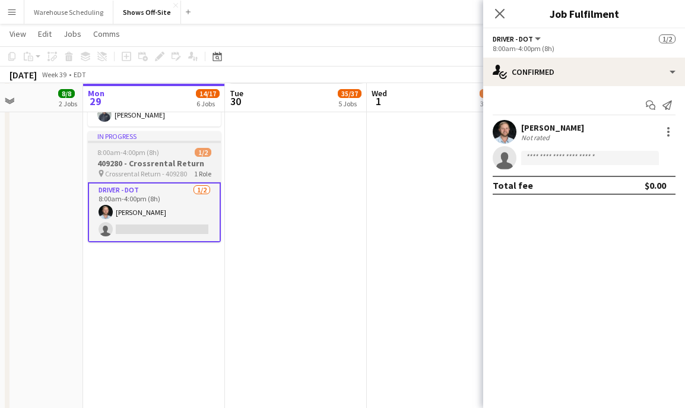
click at [171, 143] on app-job-card "In progress 8:00am-4:00pm (8h) 1/2 409280 - Crossrental Return pin Crossrental …" at bounding box center [154, 186] width 133 height 111
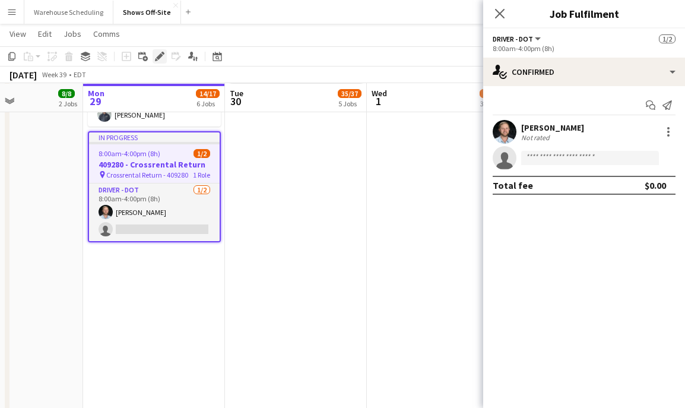
click at [158, 53] on icon "Edit" at bounding box center [159, 56] width 9 height 9
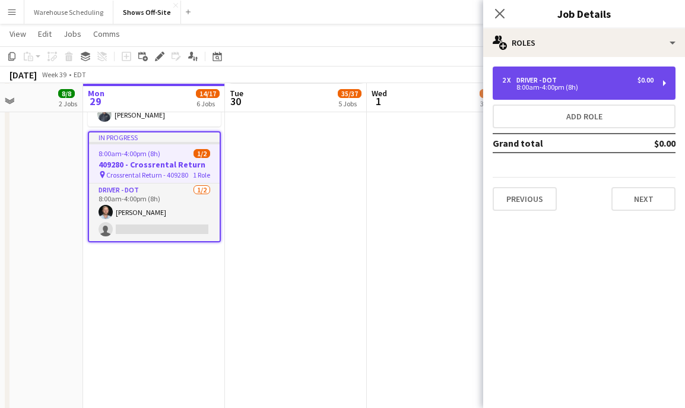
click at [558, 77] on div "Driver - DOT" at bounding box center [538, 80] width 45 height 8
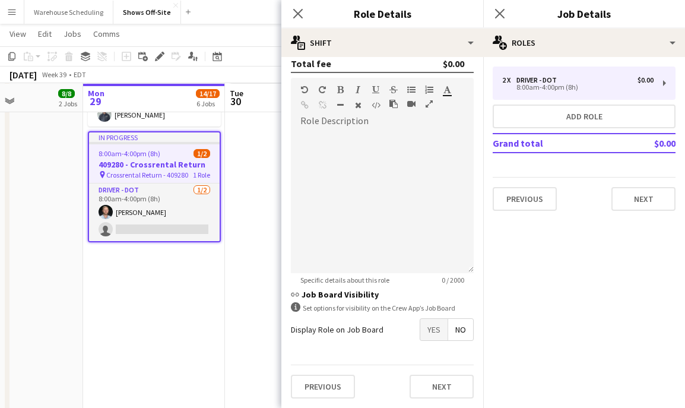
click at [432, 338] on span "Yes" at bounding box center [433, 329] width 27 height 21
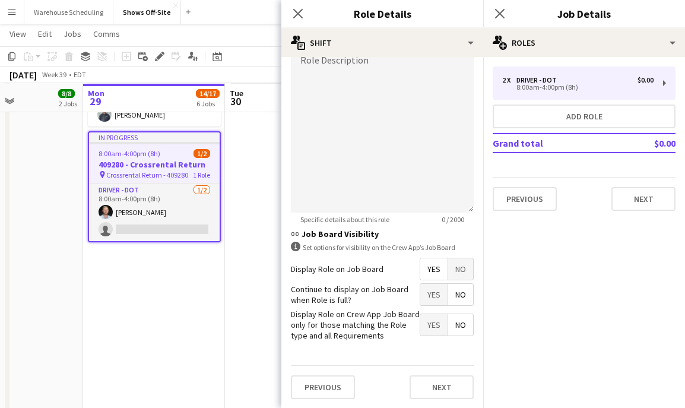
click at [455, 291] on span "No" at bounding box center [460, 294] width 25 height 21
click at [420, 321] on span "Yes" at bounding box center [433, 324] width 27 height 21
click at [294, 11] on icon "Close pop-in" at bounding box center [297, 13] width 11 height 11
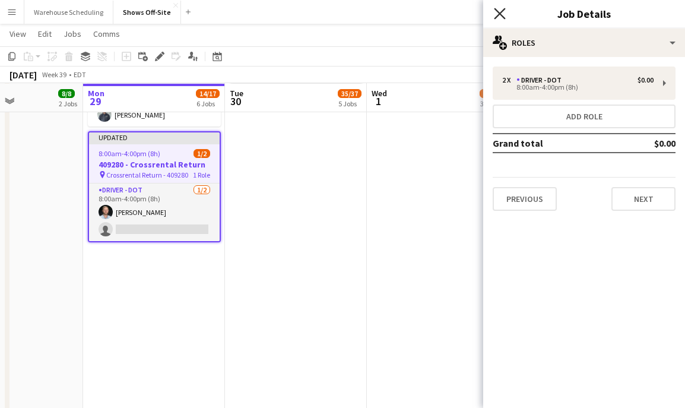
click at [499, 15] on icon "Close pop-in" at bounding box center [499, 13] width 11 height 11
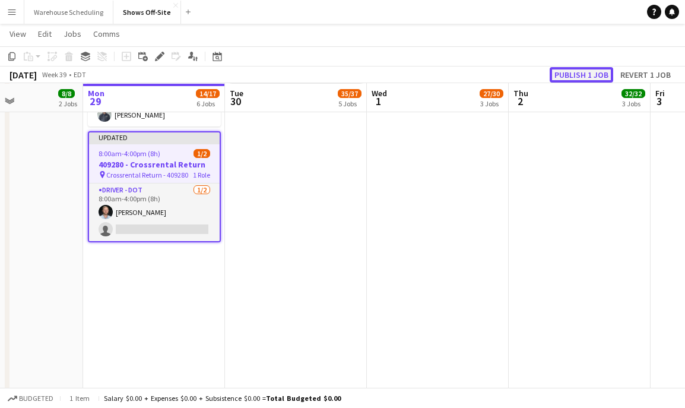
click at [590, 69] on button "Publish 1 job" at bounding box center [580, 74] width 63 height 15
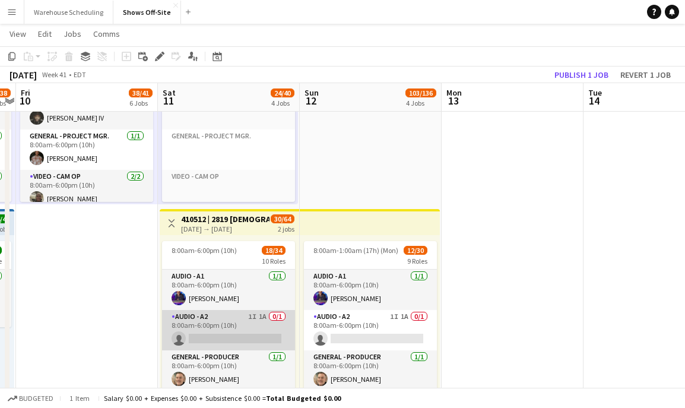
click at [221, 328] on app-card-role "Audio - A2 1I 1A 0/1 8:00am-6:00pm (10h) single-neutral-actions" at bounding box center [228, 330] width 133 height 40
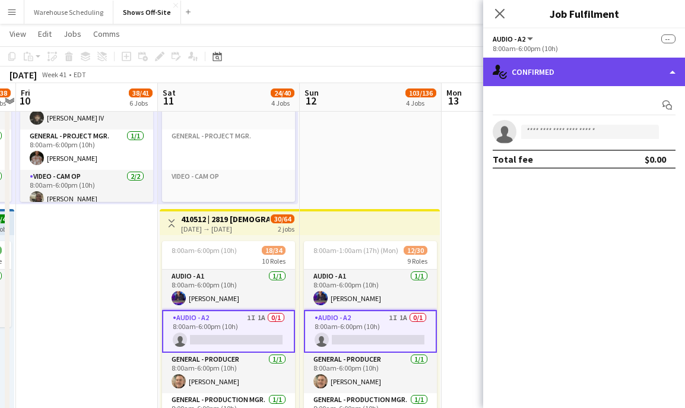
click at [574, 69] on div "single-neutral-actions-check-2 Confirmed" at bounding box center [584, 72] width 202 height 28
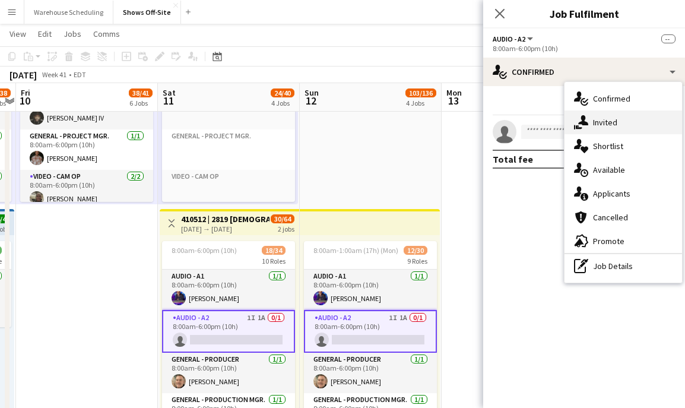
click at [629, 116] on div "single-neutral-actions-share-1 Invited" at bounding box center [622, 122] width 117 height 24
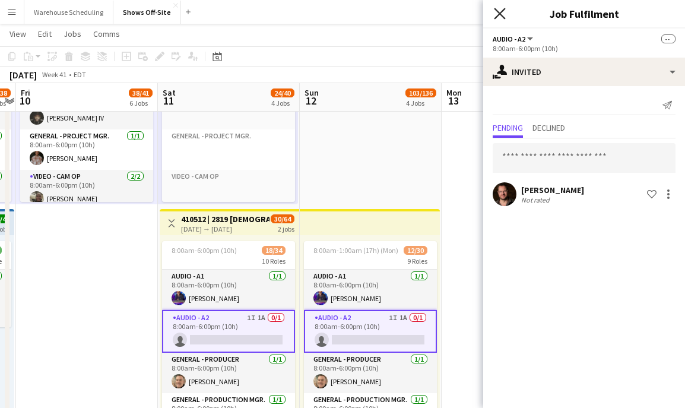
click at [500, 15] on icon "Close pop-in" at bounding box center [499, 13] width 11 height 11
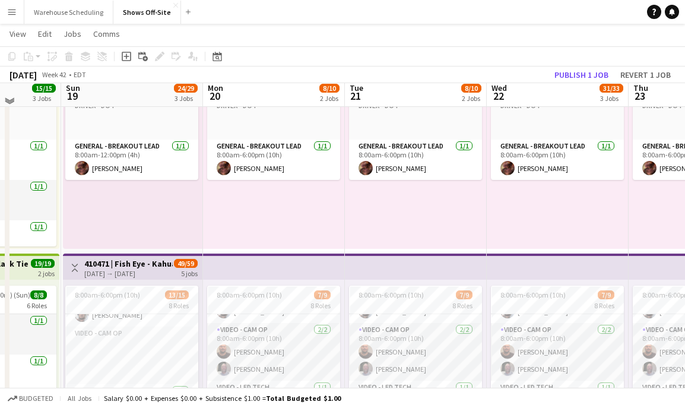
scroll to position [106, 0]
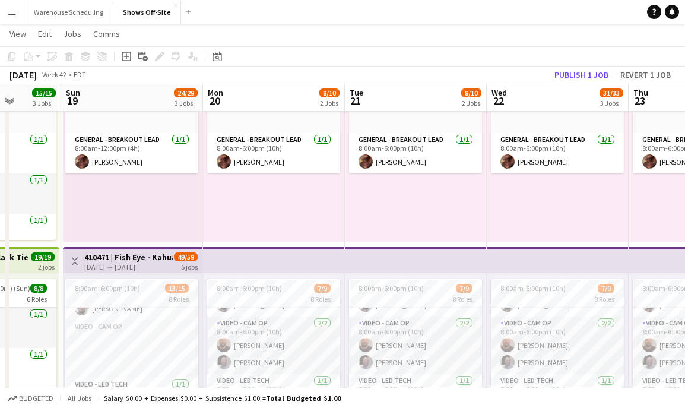
click at [110, 277] on div "8:00am-6:00pm (10h) 13/15 8 Roles Audio - A1 [DATE] 8:00am-6:00pm (10h) [PERSON…" at bounding box center [132, 365] width 139 height 184
click at [110, 253] on h3 "410471 | Fish Eye - Kahua Enabling 2025" at bounding box center [128, 257] width 88 height 11
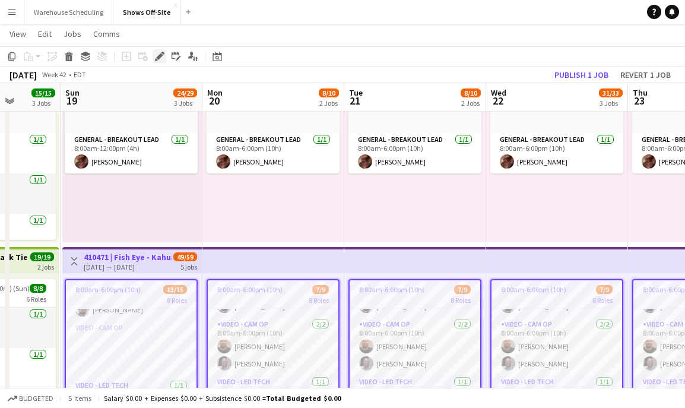
click at [160, 53] on icon "Edit" at bounding box center [159, 56] width 9 height 9
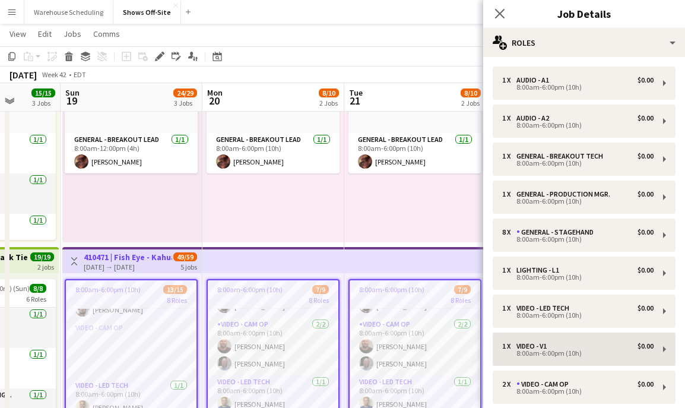
scroll to position [116, 0]
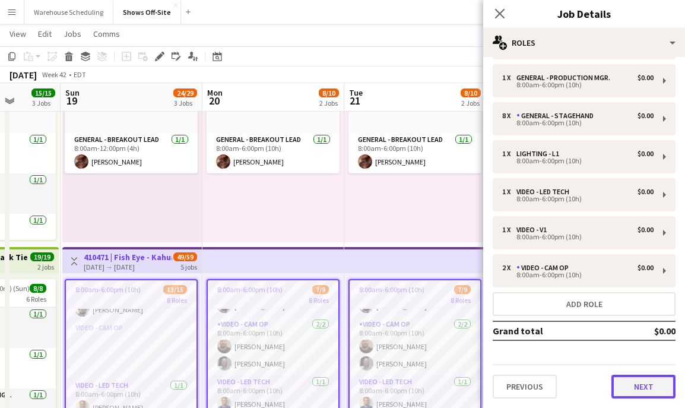
click at [644, 380] on button "Next" at bounding box center [643, 386] width 64 height 24
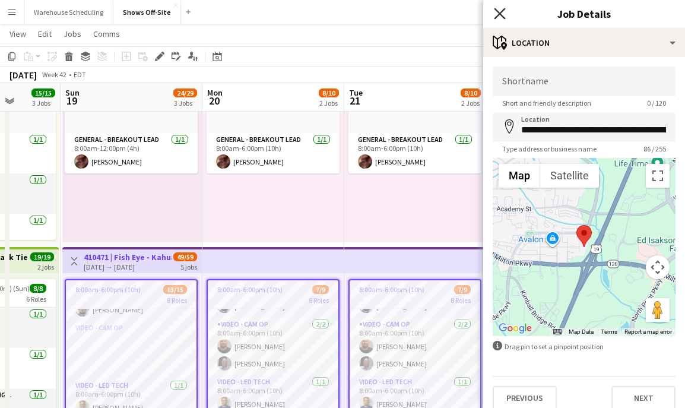
click at [501, 10] on icon "Close pop-in" at bounding box center [499, 13] width 11 height 11
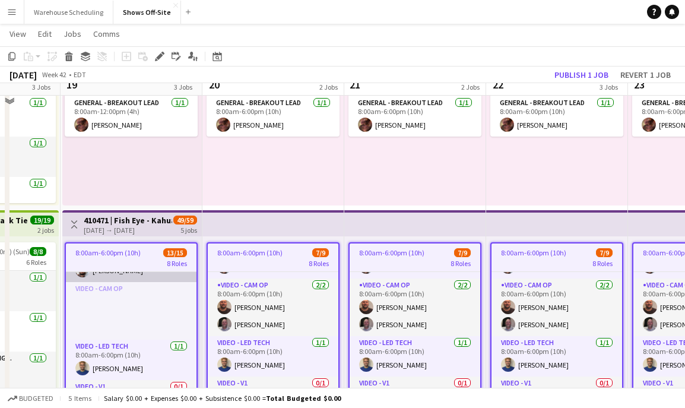
scroll to position [228, 0]
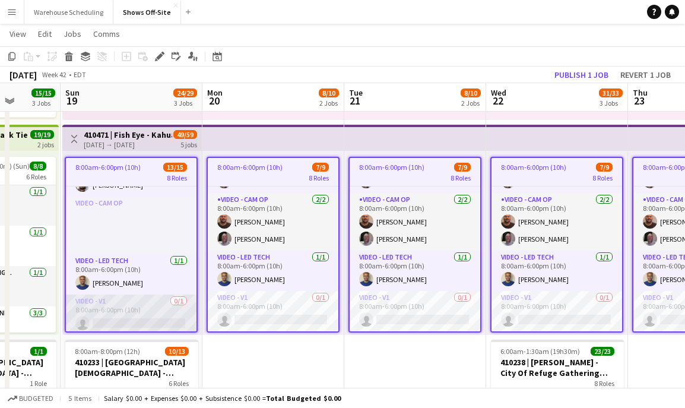
click at [160, 301] on app-card-role "Video - V1 0/1 8:00am-6:00pm (10h) single-neutral-actions" at bounding box center [131, 314] width 131 height 40
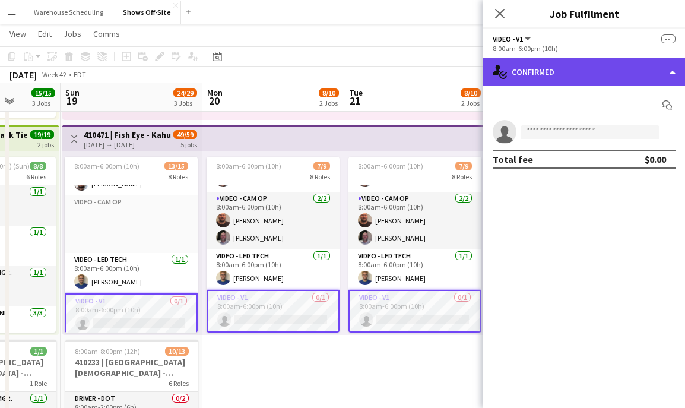
click at [576, 79] on div "single-neutral-actions-check-2 Confirmed" at bounding box center [584, 72] width 202 height 28
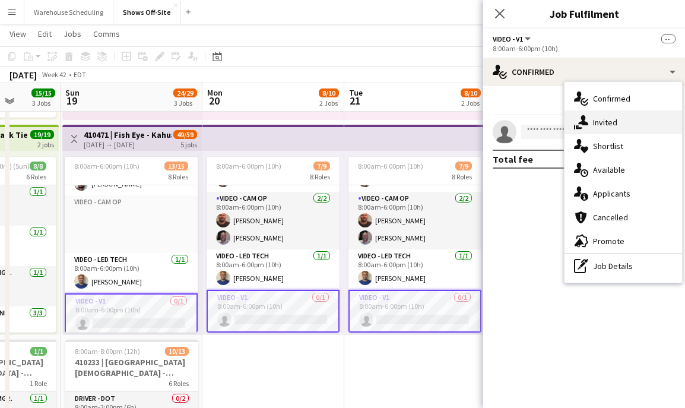
click at [605, 124] on span "Invited" at bounding box center [605, 122] width 24 height 11
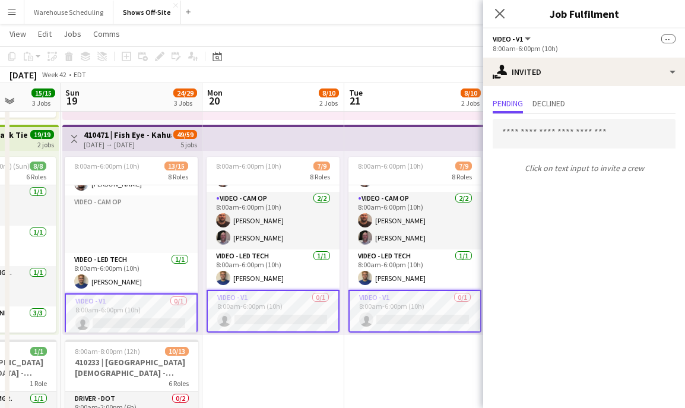
click at [499, 9] on icon "Close pop-in" at bounding box center [499, 13] width 9 height 9
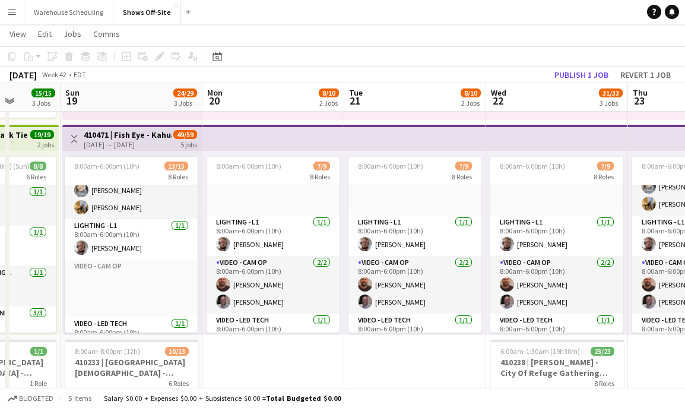
scroll to position [266, 0]
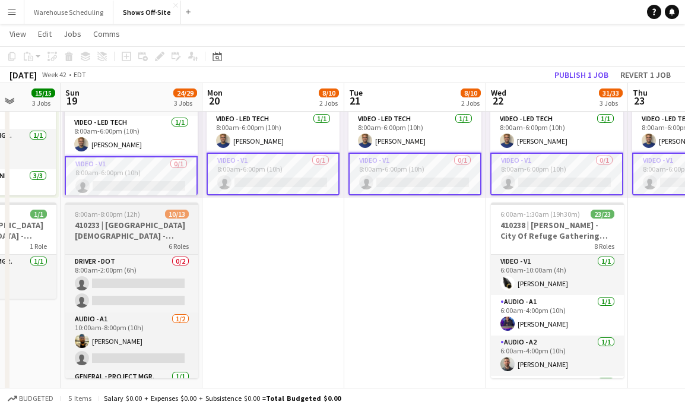
click at [138, 234] on h3 "410233 | [GEOGRAPHIC_DATA][DEMOGRAPHIC_DATA] - Frequency Camp FFA 2025" at bounding box center [131, 230] width 133 height 21
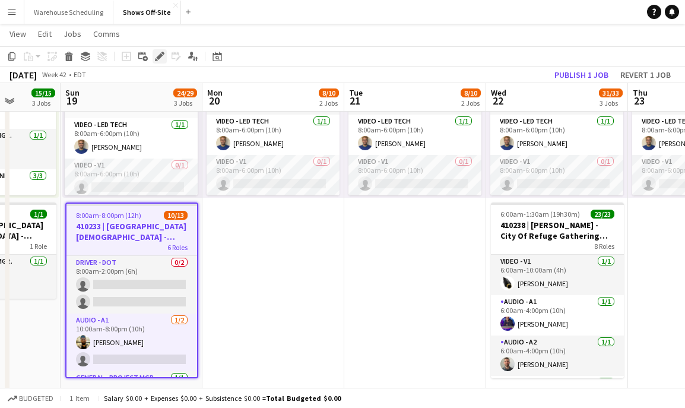
click at [159, 55] on icon at bounding box center [159, 56] width 7 height 7
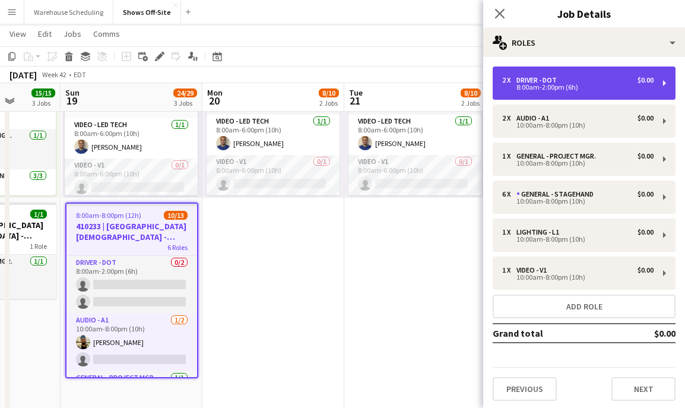
click at [546, 84] on div "8:00am-2:00pm (6h)" at bounding box center [577, 87] width 151 height 6
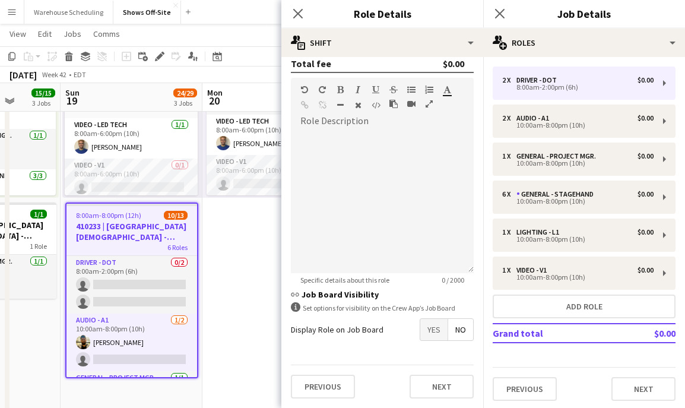
click at [427, 329] on span "Yes" at bounding box center [433, 329] width 27 height 21
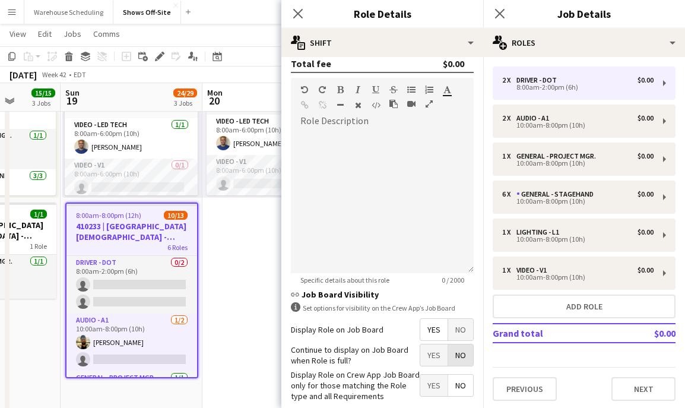
click at [461, 355] on span "No" at bounding box center [460, 354] width 25 height 21
click at [425, 385] on span "Yes" at bounding box center [433, 384] width 27 height 21
click at [301, 5] on div "Close pop-in" at bounding box center [297, 13] width 33 height 27
click at [298, 14] on icon at bounding box center [297, 13] width 11 height 11
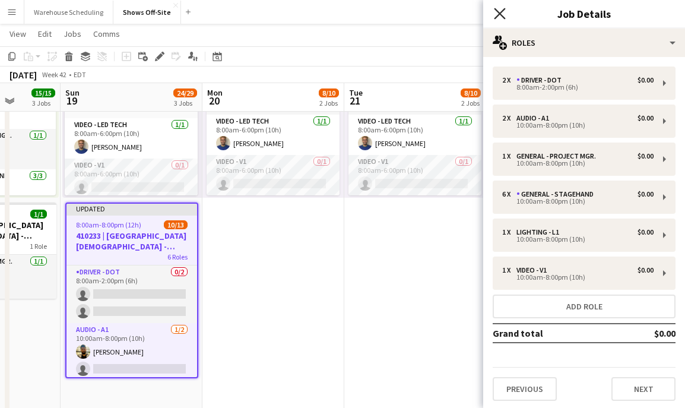
click at [501, 18] on icon "Close pop-in" at bounding box center [499, 13] width 11 height 11
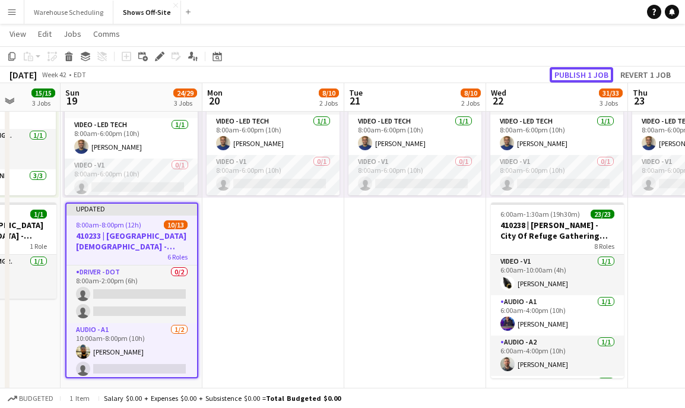
click at [563, 70] on button "Publish 1 job" at bounding box center [580, 74] width 63 height 15
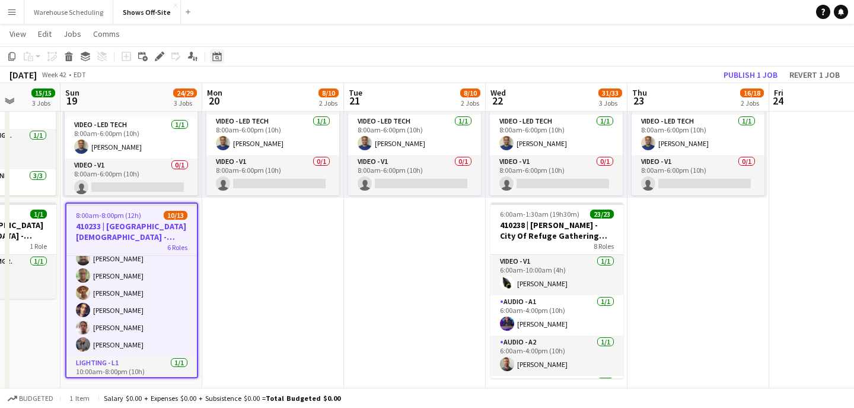
click at [223, 56] on div "Date picker" at bounding box center [217, 56] width 14 height 14
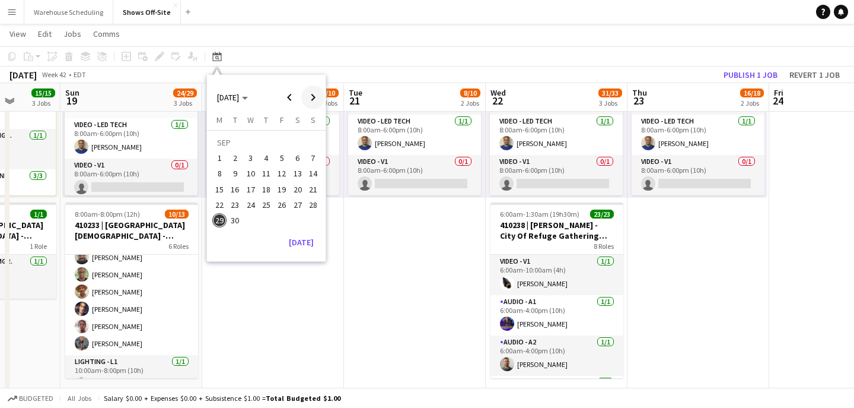
click at [307, 104] on span "Next month" at bounding box center [313, 97] width 24 height 24
click at [295, 150] on span "1" at bounding box center [298, 143] width 14 height 17
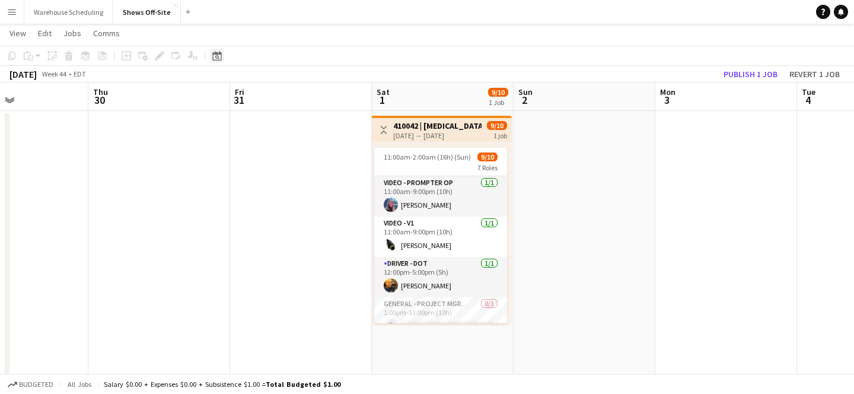
click at [215, 54] on icon at bounding box center [216, 55] width 9 height 9
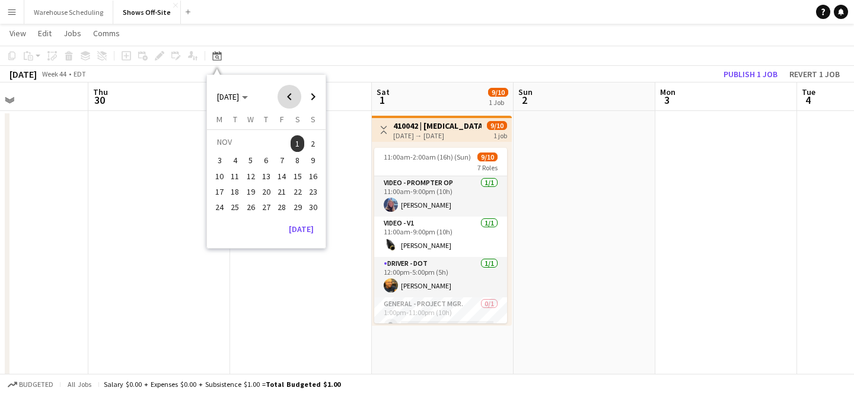
click at [290, 105] on span "Previous month" at bounding box center [290, 97] width 24 height 24
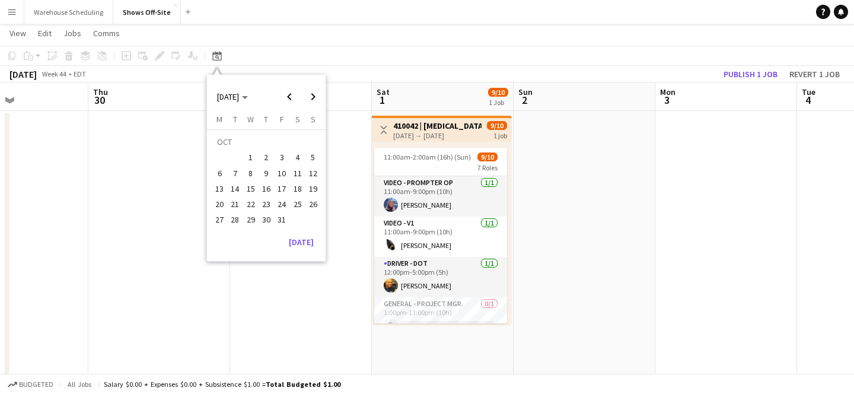
click at [281, 184] on span "17" at bounding box center [282, 189] width 14 height 14
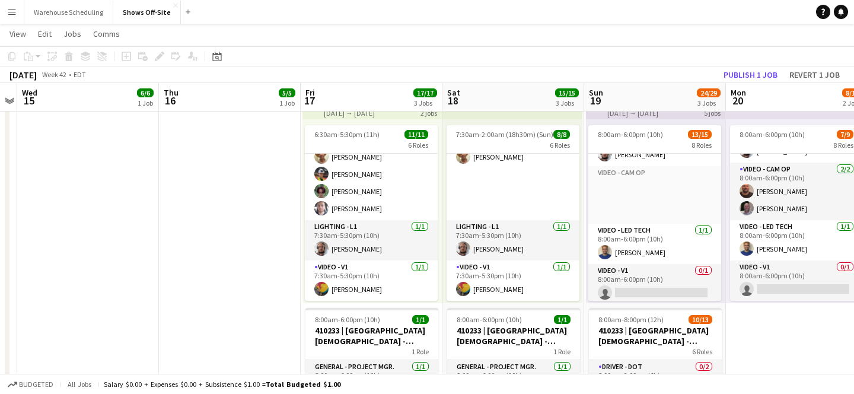
scroll to position [180, 0]
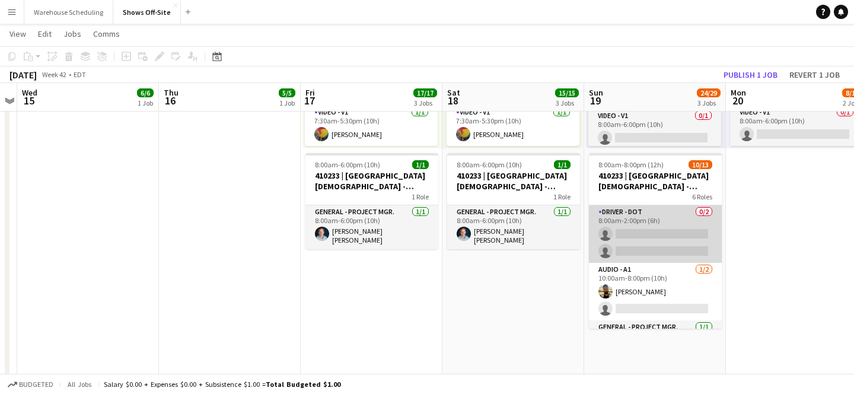
click at [659, 252] on app-card-role "Driver - DOT 0/2 8:00am-2:00pm (6h) single-neutral-actions single-neutral-actio…" at bounding box center [655, 234] width 133 height 58
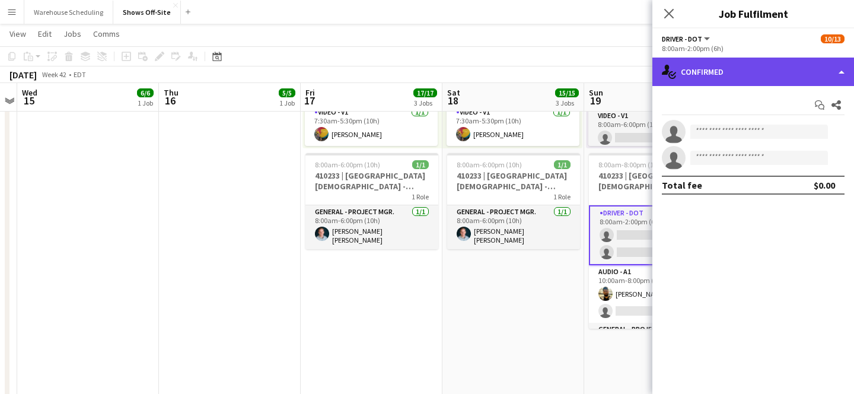
click at [684, 78] on div "single-neutral-actions-check-2 Confirmed" at bounding box center [754, 72] width 202 height 28
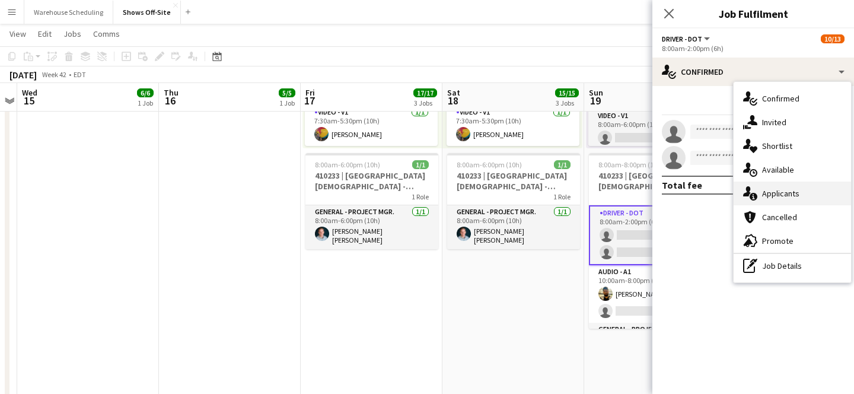
click at [684, 184] on div "single-neutral-actions-information Applicants" at bounding box center [792, 194] width 117 height 24
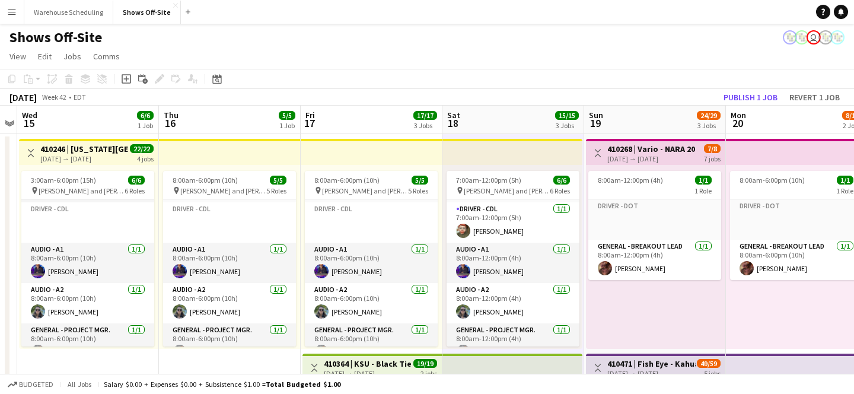
click at [217, 70] on app-toolbar "Copy Paste Paste Command V Paste with crew Command Shift V Paste linked Job [GE…" at bounding box center [427, 79] width 854 height 20
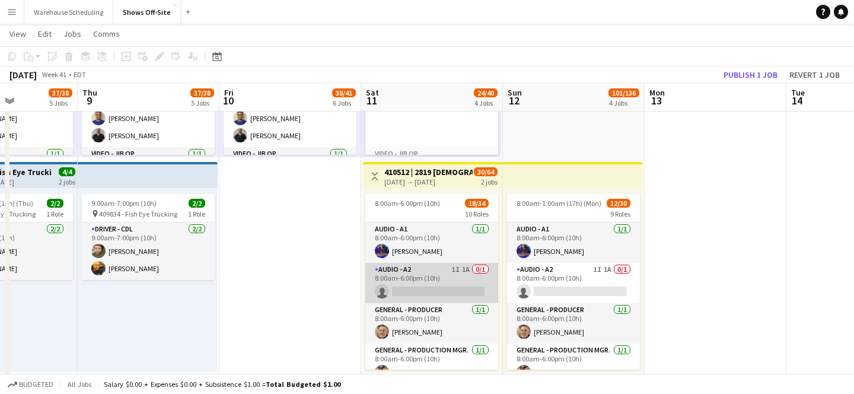
scroll to position [1, 0]
click at [415, 282] on app-card-role "Audio - A2 1I 1A 0/1 8:00am-6:00pm (10h) single-neutral-actions" at bounding box center [431, 282] width 133 height 40
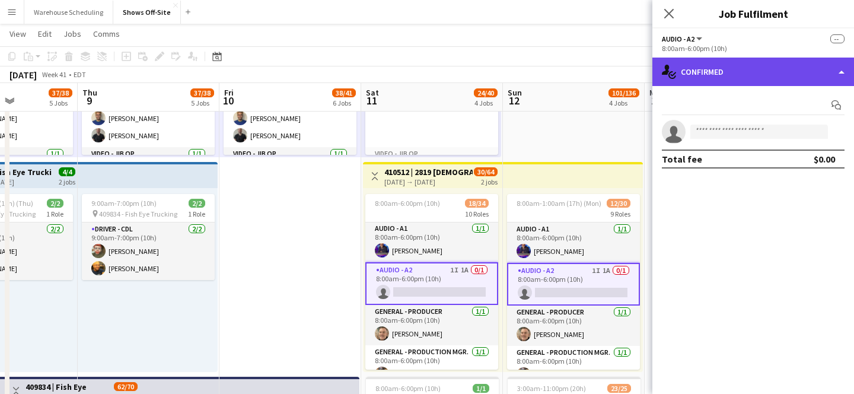
click at [684, 81] on div "single-neutral-actions-check-2 Confirmed" at bounding box center [754, 72] width 202 height 28
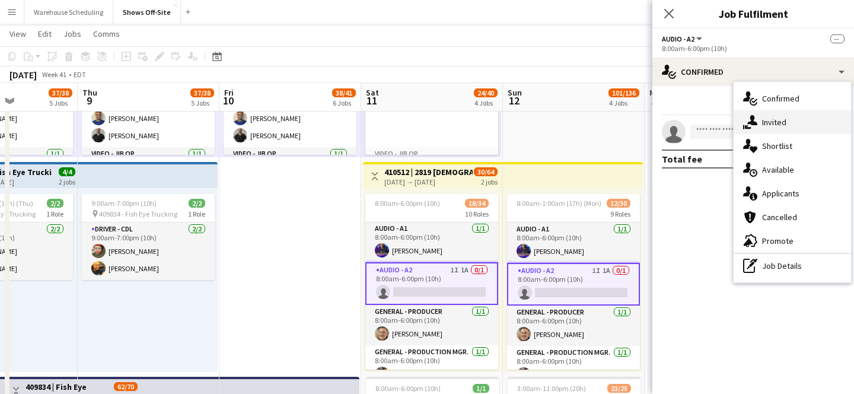
click at [684, 127] on div "single-neutral-actions-share-1 Invited" at bounding box center [792, 122] width 117 height 24
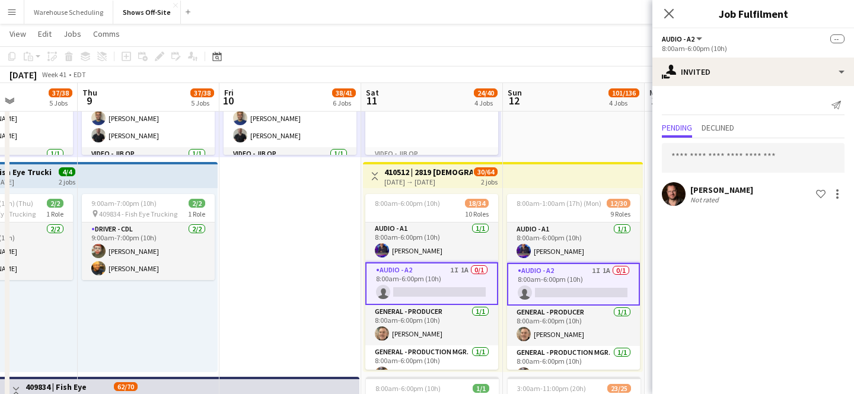
click at [684, 194] on div "[PERSON_NAME] Not rated Shortlist crew" at bounding box center [754, 194] width 202 height 24
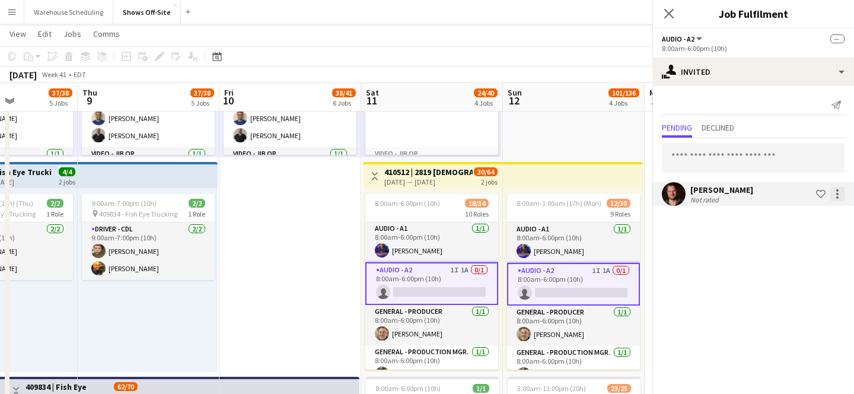
click at [684, 195] on div at bounding box center [838, 194] width 14 height 14
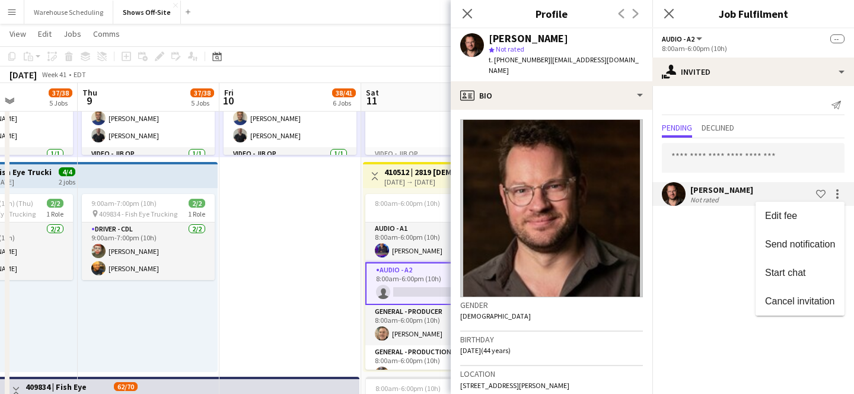
click at [684, 320] on div at bounding box center [427, 197] width 854 height 394
click at [684, 304] on mat-expansion-panel "user-plus Invited Send notification Pending Declined [PERSON_NAME] Not rated Sh…" at bounding box center [754, 240] width 202 height 308
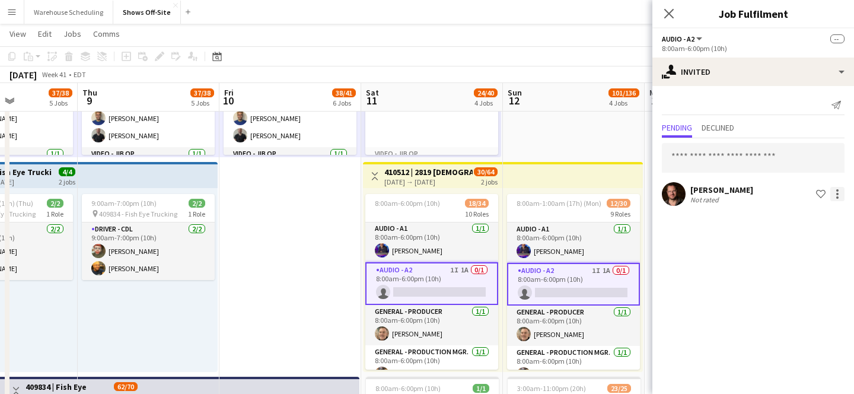
click at [684, 195] on div at bounding box center [838, 194] width 14 height 14
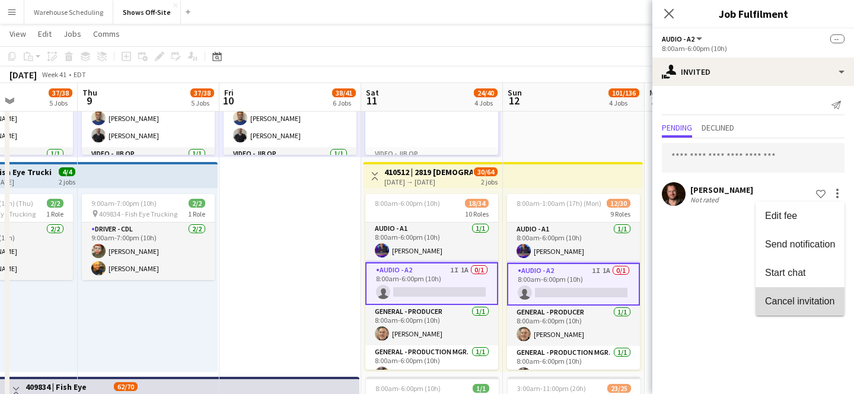
click at [684, 296] on span "Cancel invitation" at bounding box center [799, 301] width 69 height 10
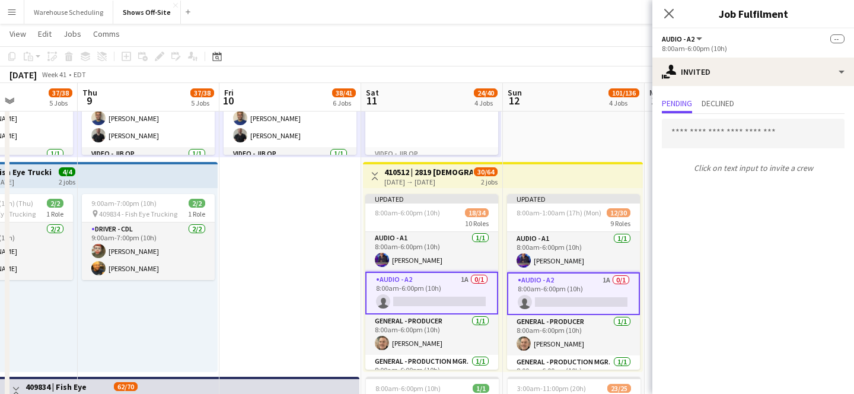
click at [675, 4] on div "Close pop-in" at bounding box center [669, 13] width 33 height 27
click at [672, 16] on icon at bounding box center [668, 13] width 11 height 11
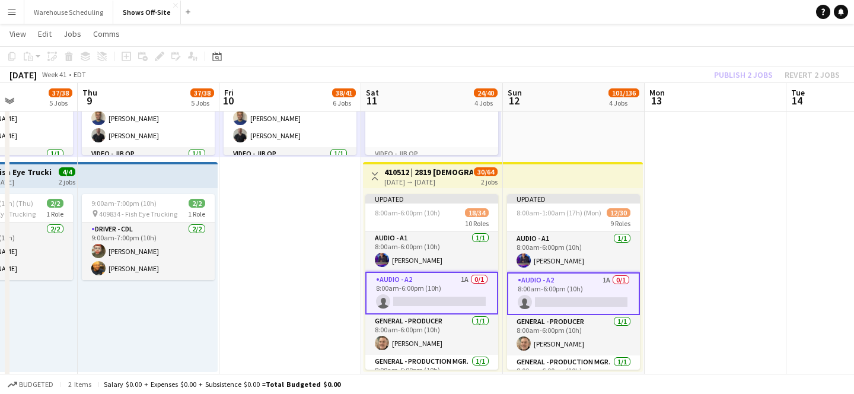
click at [684, 59] on app-toolbar "Copy Paste Paste Command V Paste with crew Command Shift V Paste linked Job [GE…" at bounding box center [427, 56] width 854 height 20
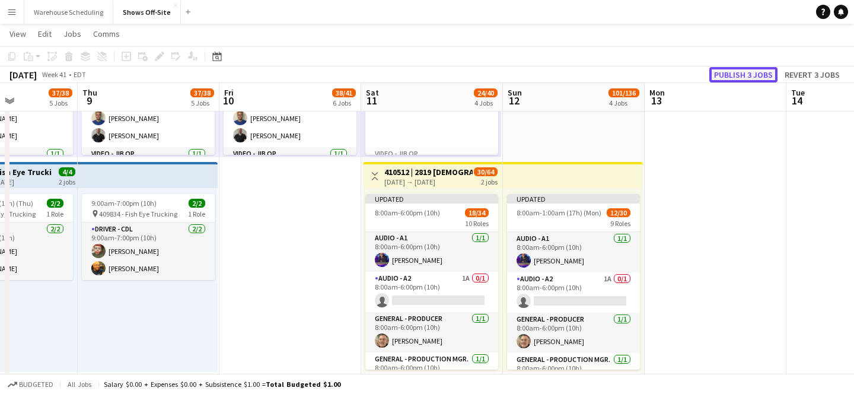
click at [684, 76] on button "Publish 3 jobs" at bounding box center [744, 74] width 68 height 15
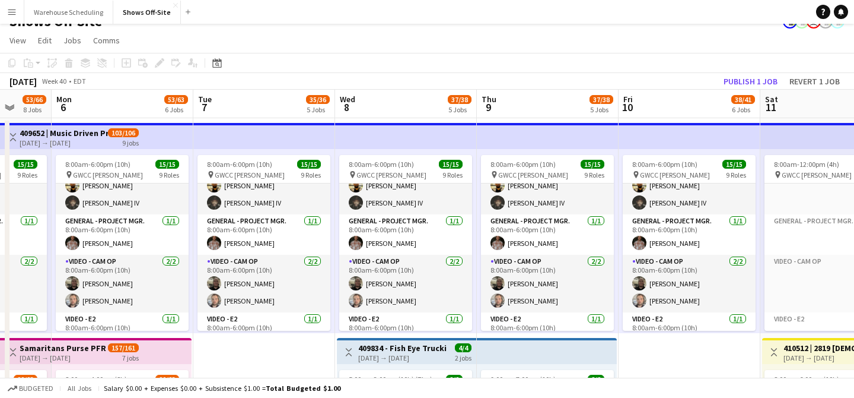
scroll to position [14, 0]
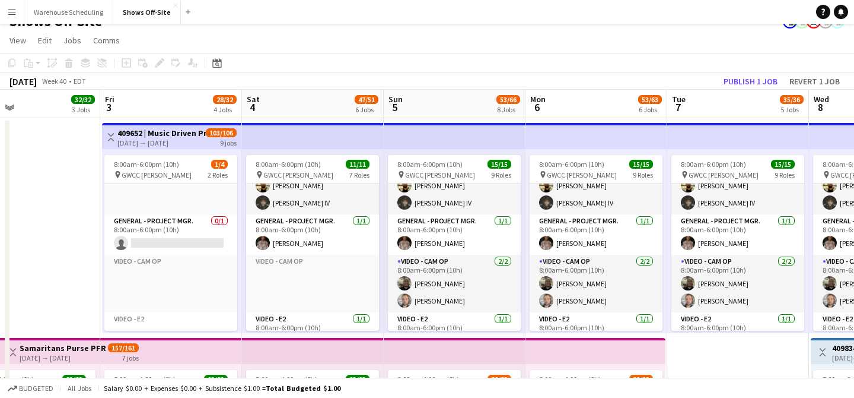
click at [194, 129] on h3 "409652 | Music Driven Productions ANCC 2025 Atl" at bounding box center [161, 133] width 88 height 11
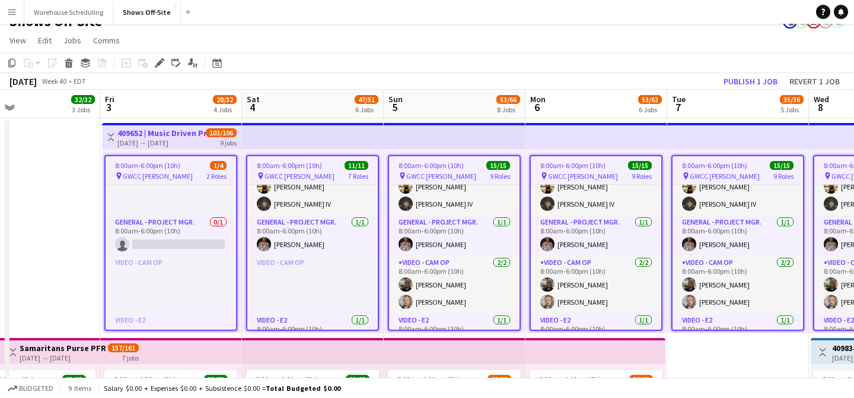
click at [195, 129] on h3 "409652 | Music Driven Productions ANCC 2025 Atl" at bounding box center [161, 133] width 88 height 11
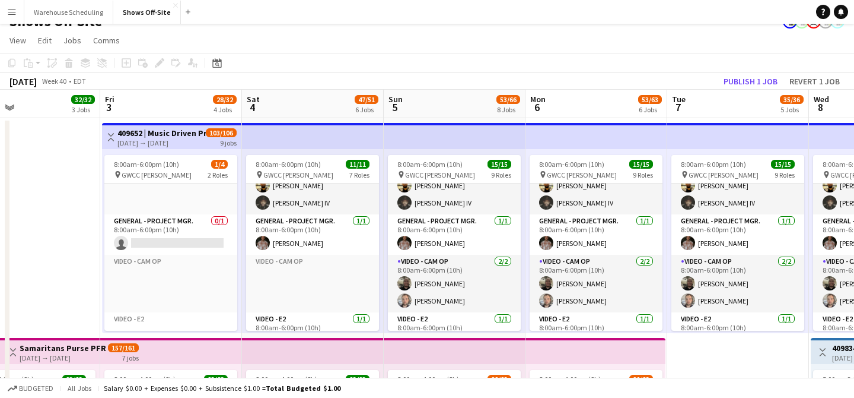
click at [195, 129] on h3 "409652 | Music Driven Productions ANCC 2025 Atl" at bounding box center [161, 133] width 88 height 11
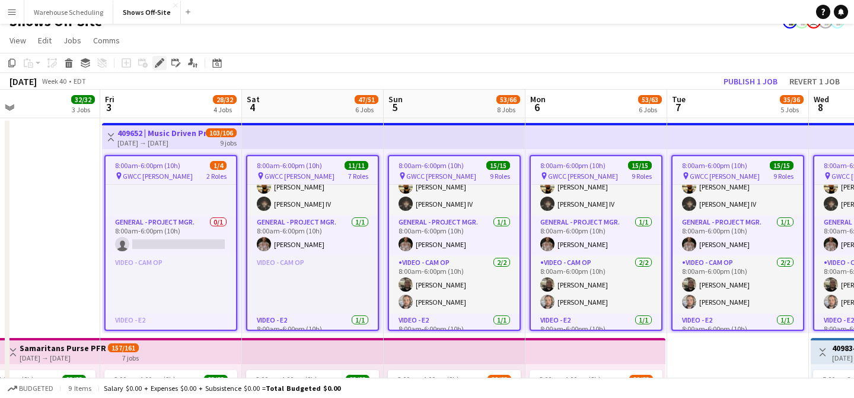
click at [160, 60] on icon at bounding box center [159, 63] width 7 height 7
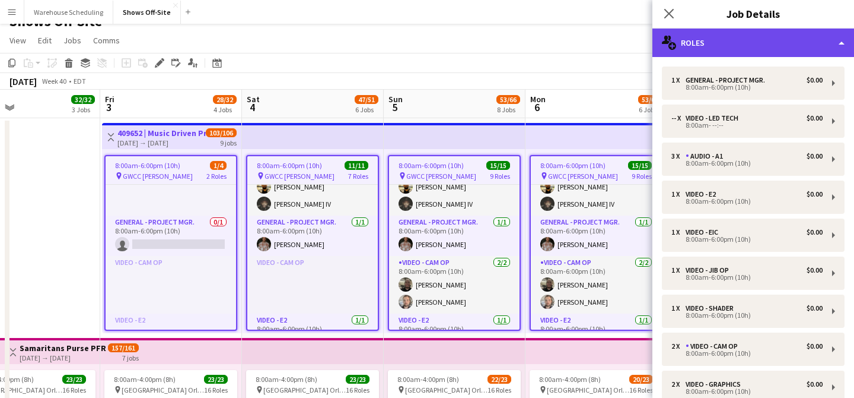
click at [684, 41] on div "multiple-users-add Roles" at bounding box center [754, 42] width 202 height 28
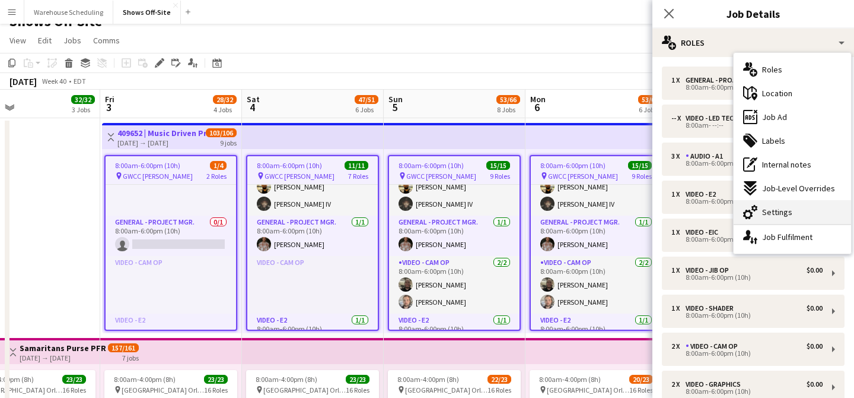
click at [684, 217] on div "cog-double-3 Settings" at bounding box center [792, 212] width 117 height 24
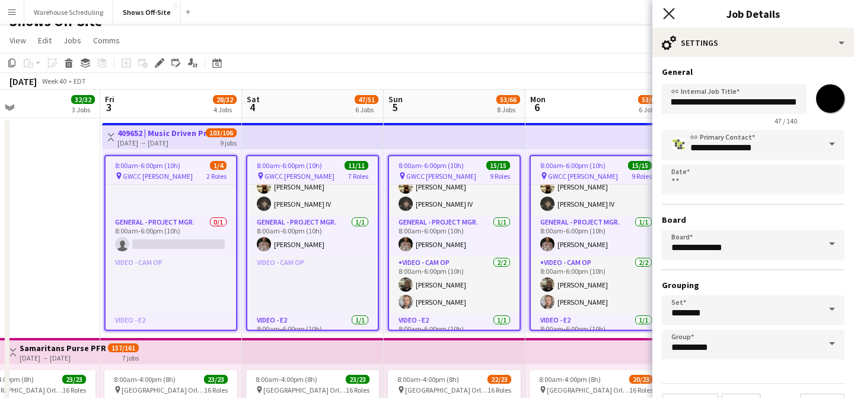
click at [667, 12] on icon at bounding box center [668, 13] width 11 height 11
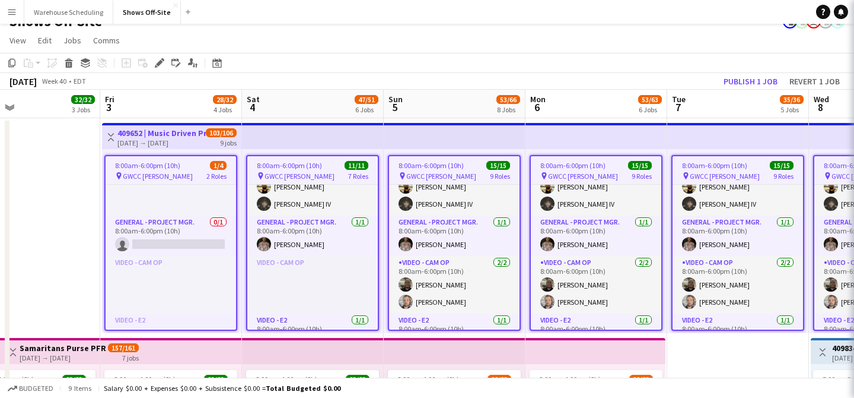
click at [650, 31] on app-page-menu "View Day view expanded Day view collapsed Month view Date picker Jump to [DATE]…" at bounding box center [427, 41] width 854 height 23
